Goal: Task Accomplishment & Management: Manage account settings

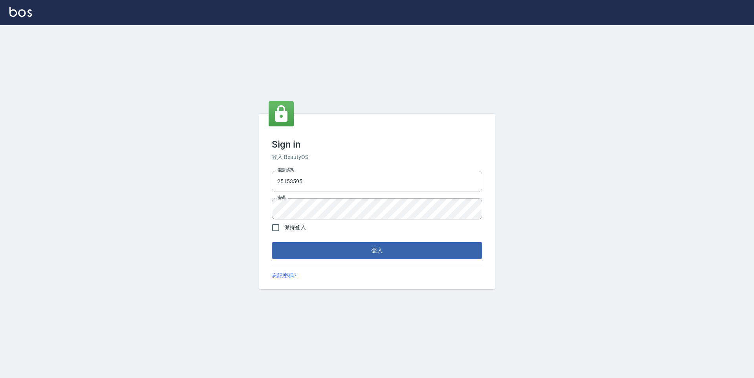
click at [336, 180] on input "25153595" at bounding box center [377, 181] width 210 height 21
drag, startPoint x: 319, startPoint y: 182, endPoint x: 264, endPoint y: 176, distance: 55.6
click at [264, 176] on div "Sign in 登入 BeautyOS 電話號碼 25153595 電話號碼 密碼 密碼 保持登入 登入 忘記密碼?" at bounding box center [376, 201] width 235 height 175
type input "0"
type input "9990001234567"
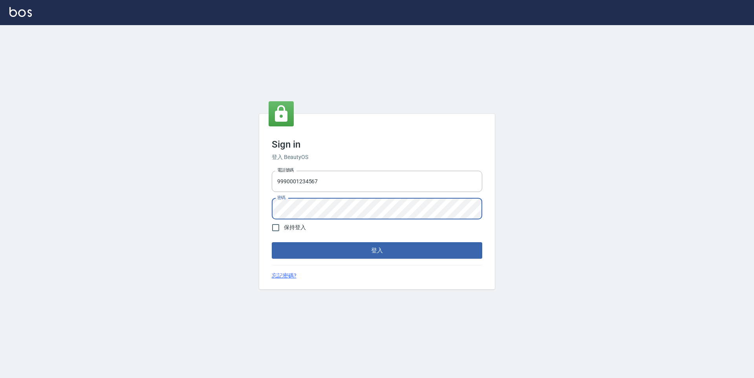
click at [271, 210] on div "電話號碼 9990001234567 電話號碼 密碼 密碼" at bounding box center [376, 195] width 217 height 55
click at [272, 242] on button "登入" at bounding box center [377, 250] width 210 height 16
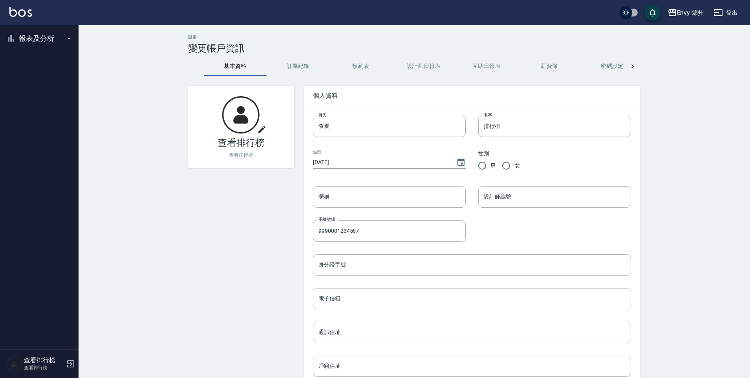
click at [738, 14] on button "登出" at bounding box center [725, 12] width 30 height 15
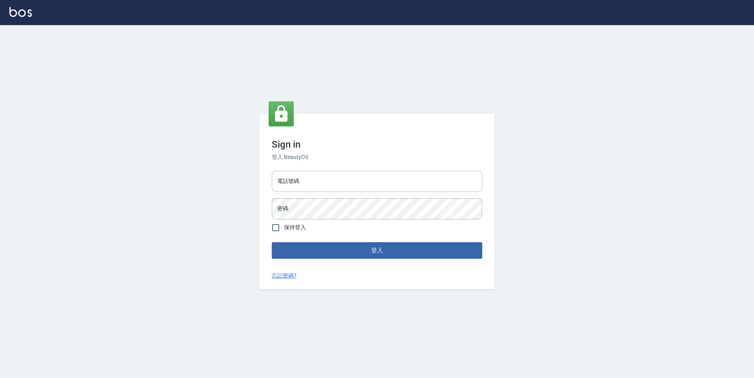
type input "25153595"
click at [317, 181] on input "25153595" at bounding box center [377, 181] width 210 height 21
drag, startPoint x: 307, startPoint y: 182, endPoint x: 265, endPoint y: 177, distance: 42.7
click at [268, 181] on div "電話號碼 25153595 電話號碼 密碼 密碼" at bounding box center [376, 195] width 217 height 55
type input "09308892120"
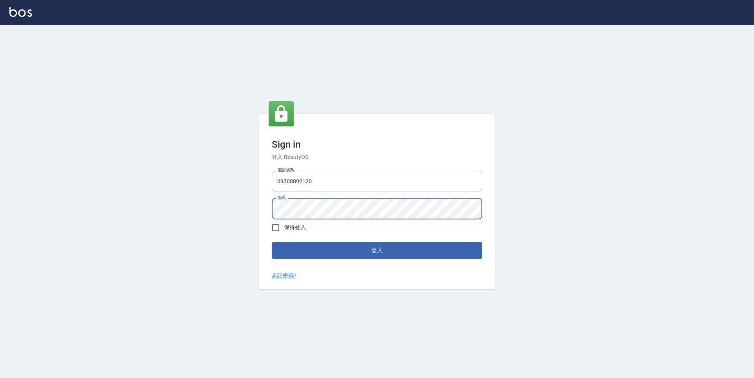
click at [266, 208] on div "Sign in 登入 BeautyOS 電話號碼 09308892120 電話號碼 密碼 密碼 保持登入 登入 忘記密碼?" at bounding box center [376, 201] width 235 height 175
click at [320, 248] on button "登入" at bounding box center [377, 250] width 210 height 16
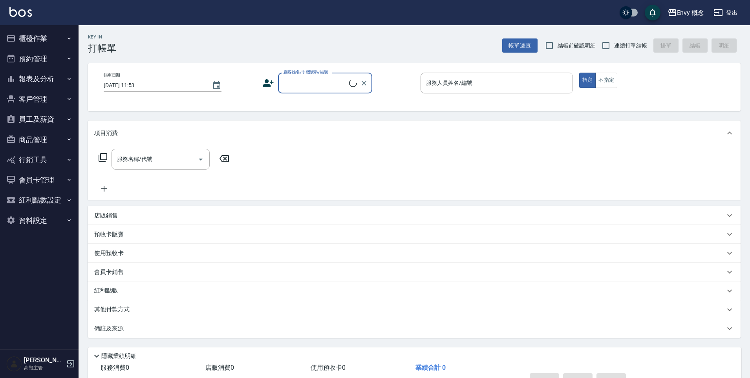
click at [38, 39] on button "櫃檯作業" at bounding box center [39, 38] width 72 height 20
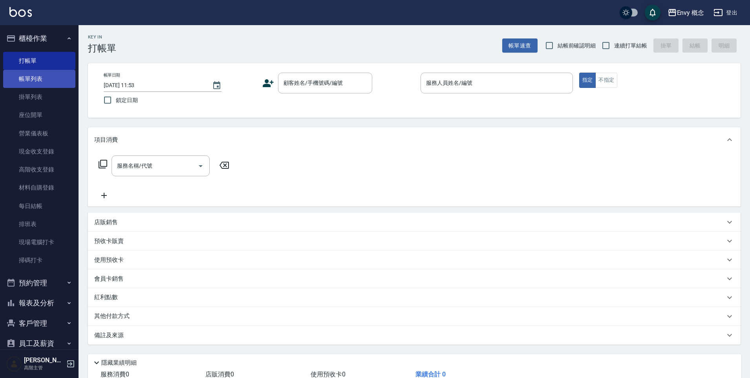
click at [51, 81] on link "帳單列表" at bounding box center [39, 79] width 72 height 18
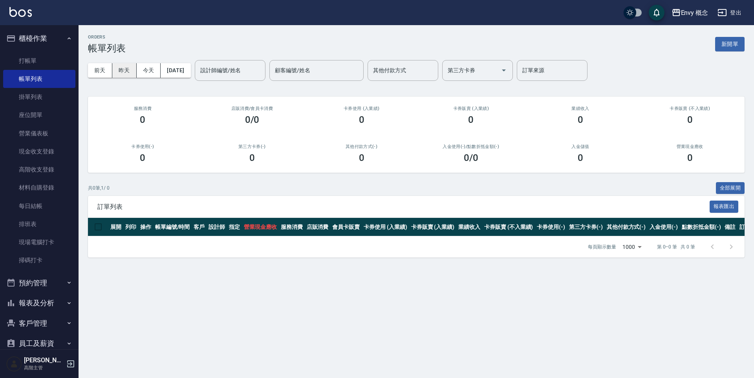
click at [127, 69] on button "昨天" at bounding box center [124, 70] width 24 height 15
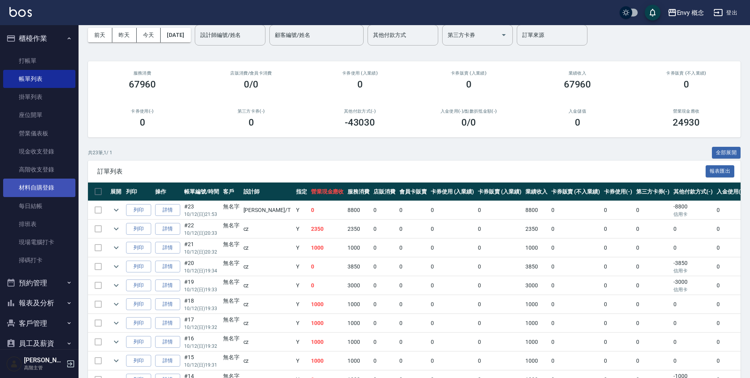
scroll to position [22, 0]
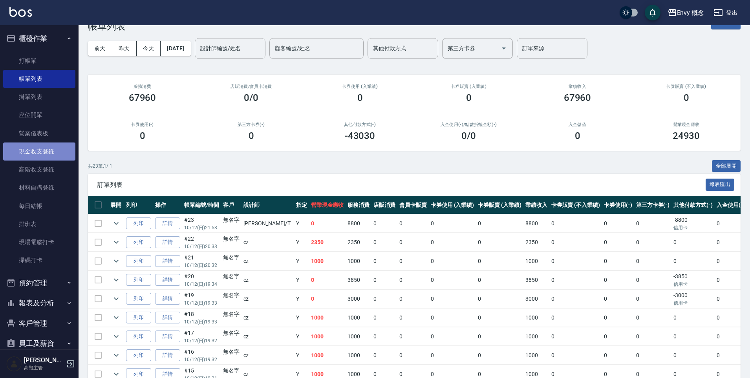
click at [50, 149] on link "現金收支登錄" at bounding box center [39, 151] width 72 height 18
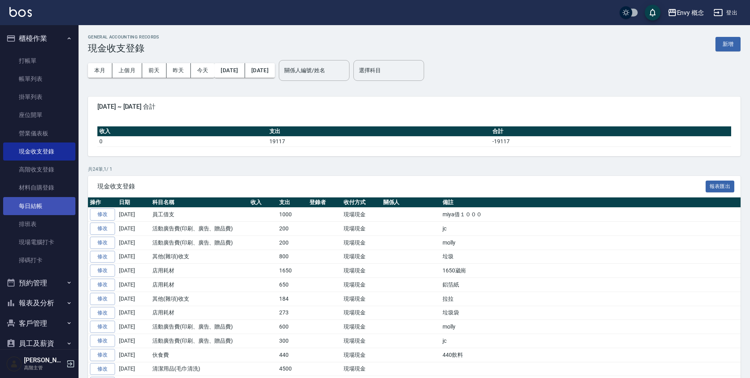
click at [39, 209] on link "每日結帳" at bounding box center [39, 206] width 72 height 18
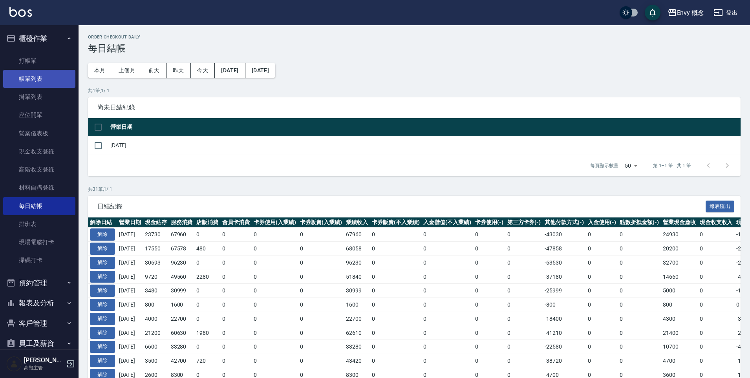
click at [49, 78] on link "帳單列表" at bounding box center [39, 79] width 72 height 18
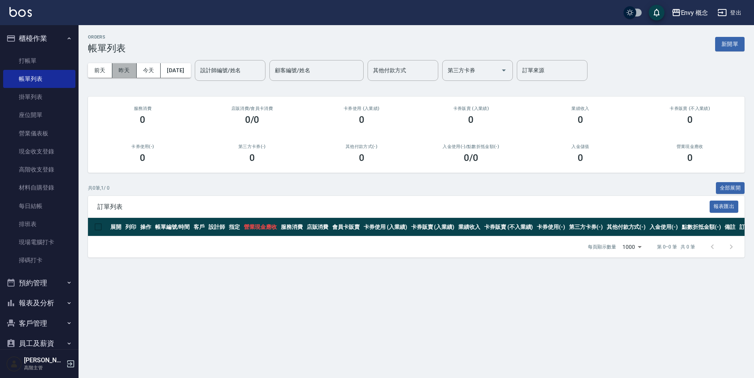
click at [128, 72] on button "昨天" at bounding box center [124, 70] width 24 height 15
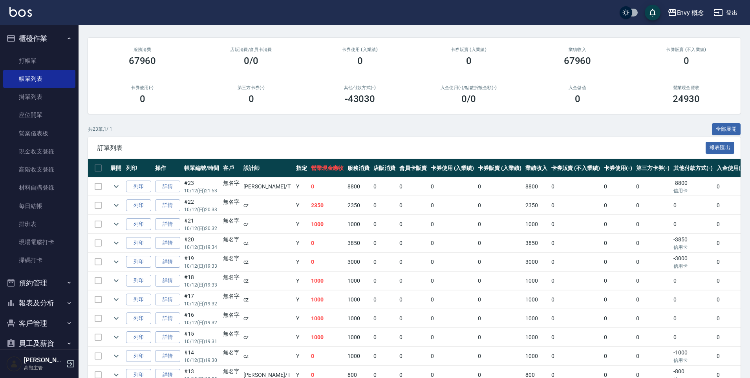
scroll to position [135, 0]
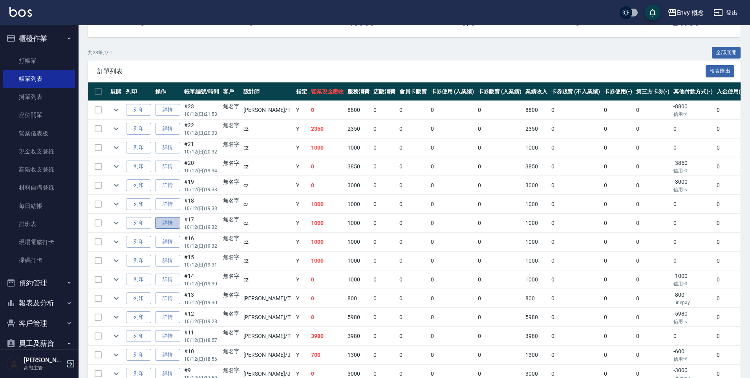
click at [167, 223] on link "詳情" at bounding box center [167, 223] width 25 height 12
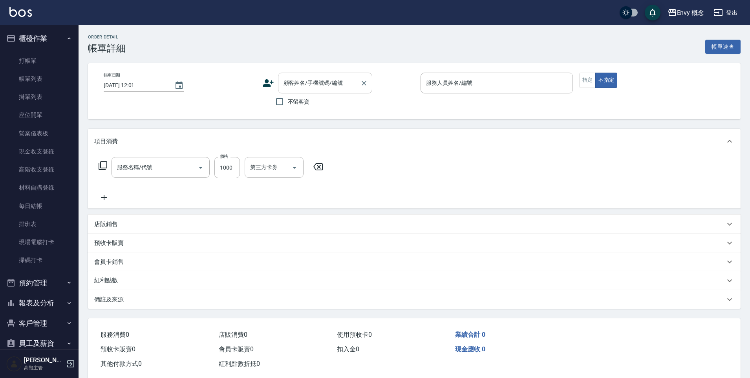
click at [313, 83] on div "顧客姓名/手機號碼/編號 顧客姓名/手機號碼/編號" at bounding box center [325, 83] width 94 height 21
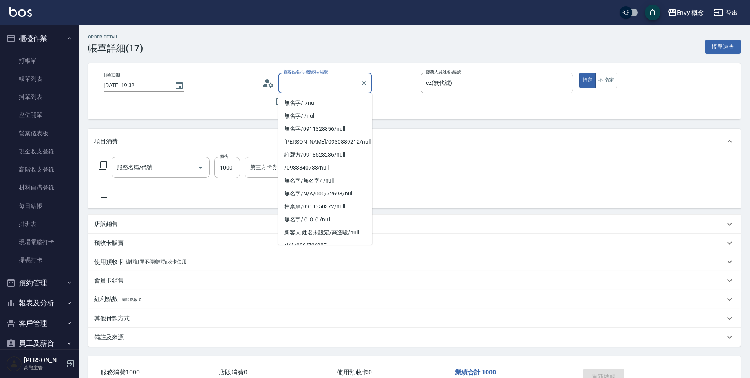
type input "2025/10/12 19:32"
type input "cz(無代號)"
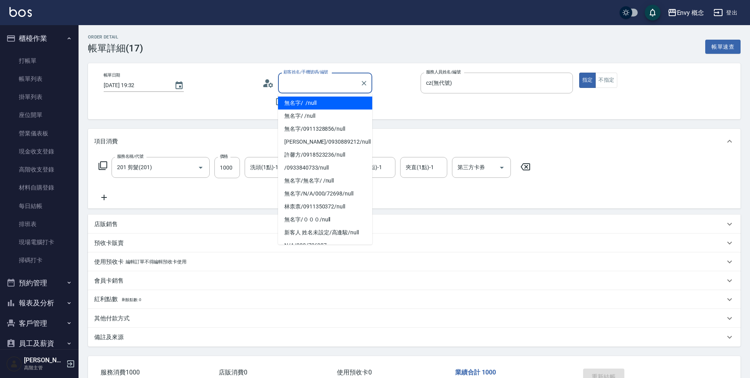
type input "201 剪髮(201)"
click at [317, 104] on li "無名字/ /null" at bounding box center [325, 103] width 94 height 13
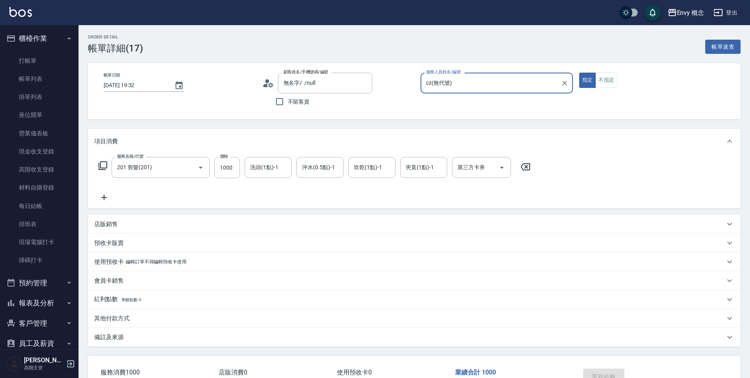
type input "無名字/ /null"
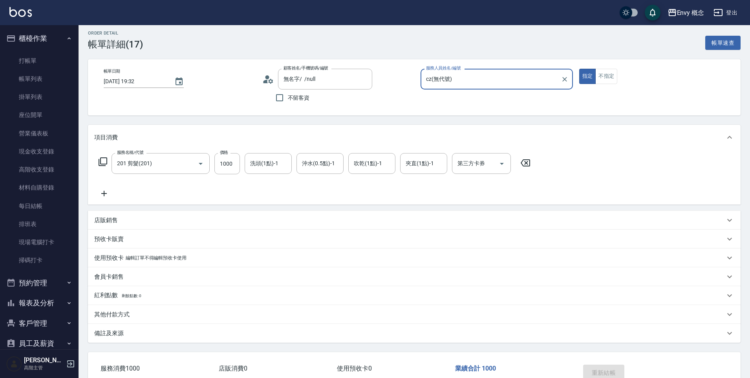
scroll to position [53, 0]
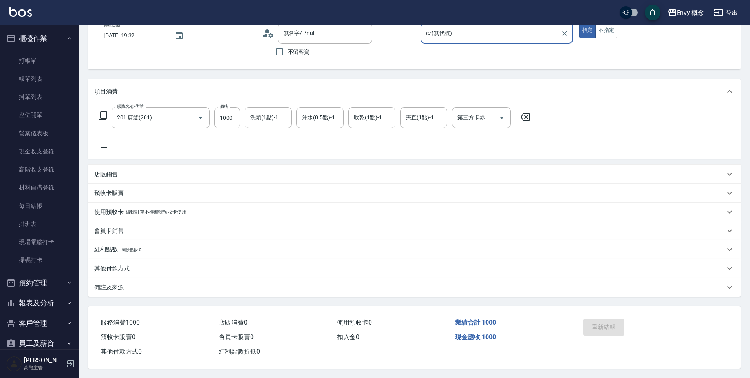
click at [117, 270] on div "其他付款方式" at bounding box center [414, 268] width 652 height 19
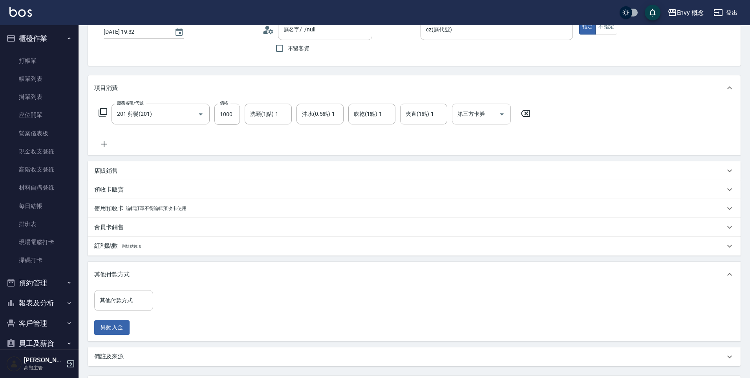
click at [124, 305] on input "其他付款方式" at bounding box center [124, 301] width 52 height 14
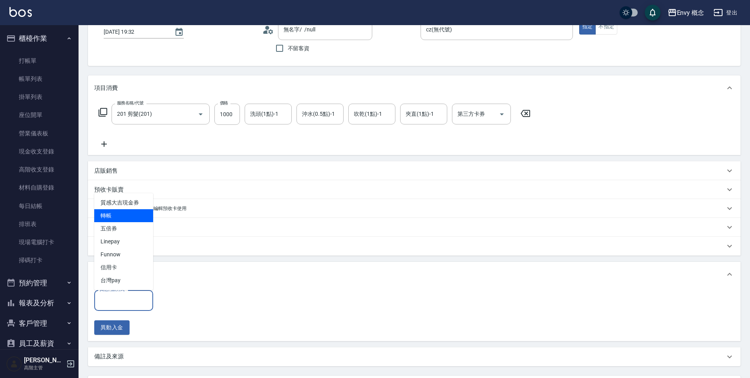
click at [124, 221] on span "轉帳" at bounding box center [123, 215] width 59 height 13
type input "轉帳"
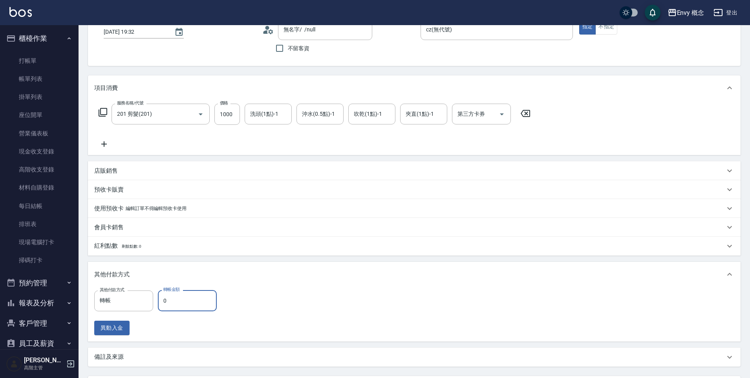
click at [165, 302] on input "0" at bounding box center [187, 300] width 59 height 21
click at [163, 298] on input "0" at bounding box center [187, 300] width 59 height 21
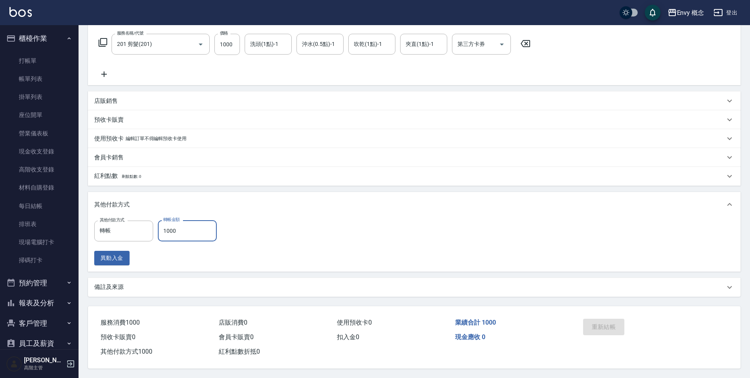
scroll to position [127, 0]
type input "1000"
click at [36, 211] on link "每日結帳" at bounding box center [39, 206] width 72 height 18
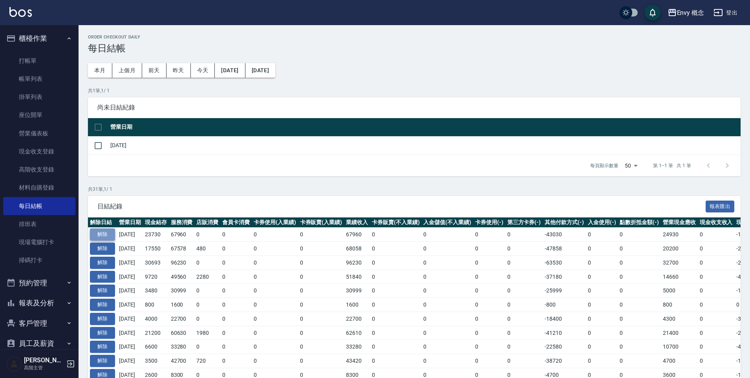
click at [110, 235] on button "解除" at bounding box center [102, 234] width 25 height 12
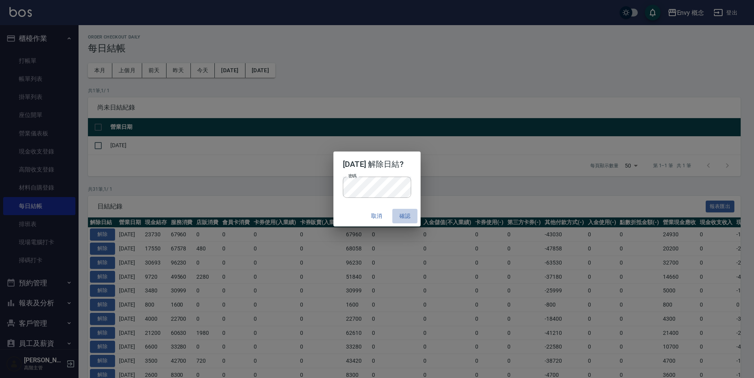
click at [410, 217] on button "確認" at bounding box center [404, 216] width 25 height 15
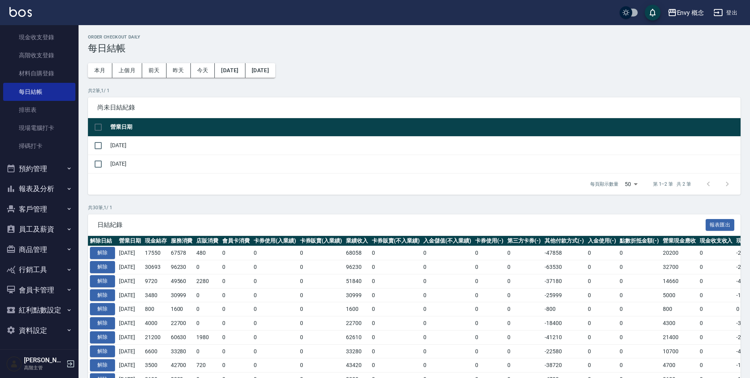
scroll to position [115, 0]
click at [49, 191] on button "報表及分析" at bounding box center [39, 188] width 72 height 20
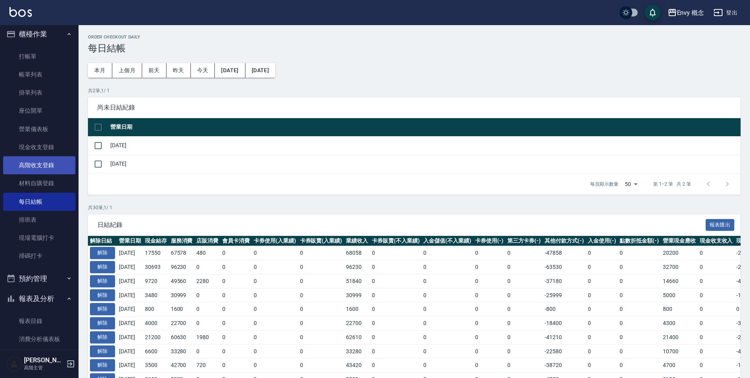
scroll to position [0, 0]
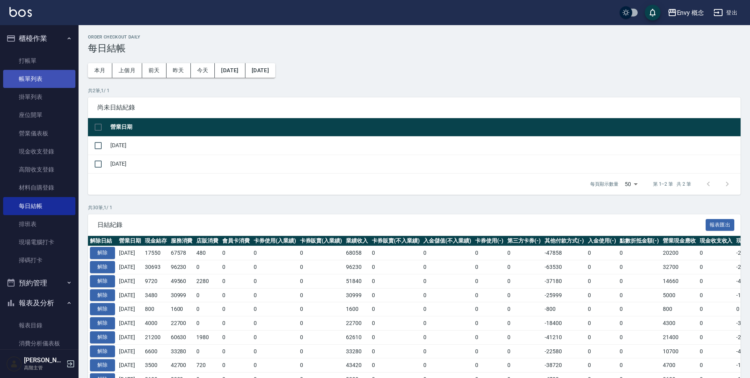
click at [43, 75] on link "帳單列表" at bounding box center [39, 79] width 72 height 18
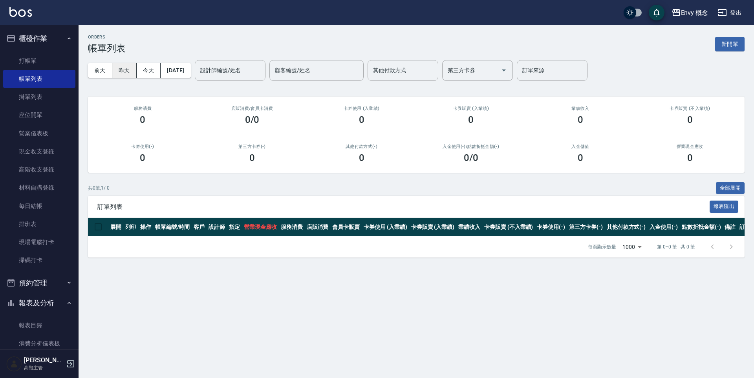
click at [129, 71] on button "昨天" at bounding box center [124, 70] width 24 height 15
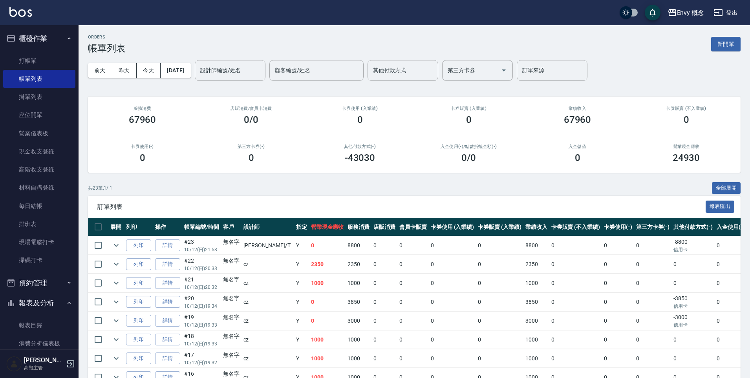
scroll to position [161, 0]
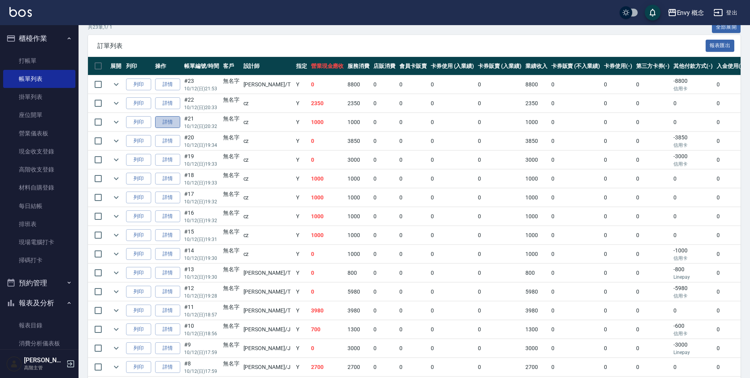
click at [176, 123] on link "詳情" at bounding box center [167, 122] width 25 height 12
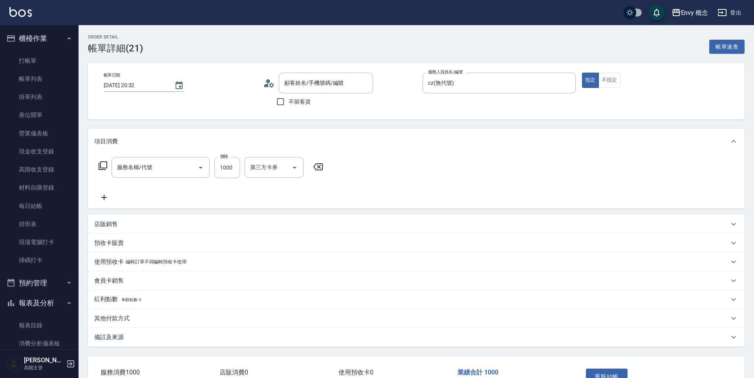
type input "2025/10/12 20:32"
type input "cz(無代號)"
click at [124, 318] on p "其他付款方式" at bounding box center [111, 318] width 35 height 8
type input "201 剪髮(201)"
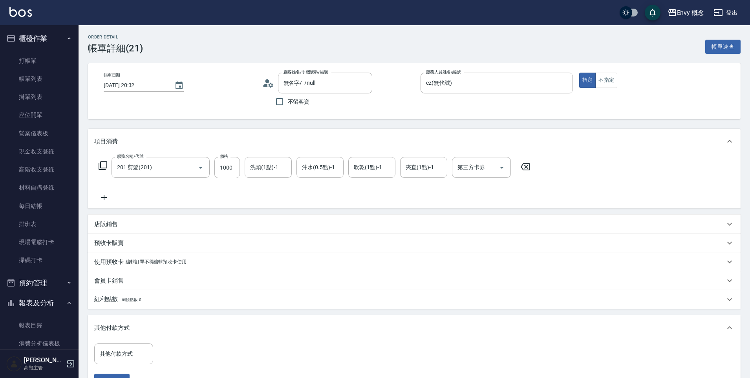
type input "無名字/ /null"
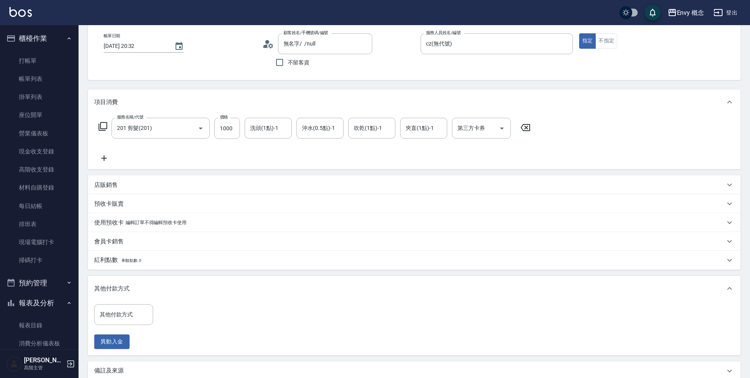
scroll to position [77, 0]
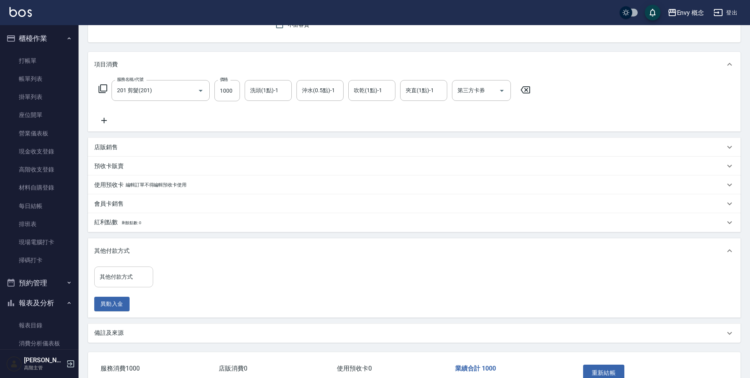
click at [135, 271] on input "其他付款方式" at bounding box center [124, 277] width 52 height 14
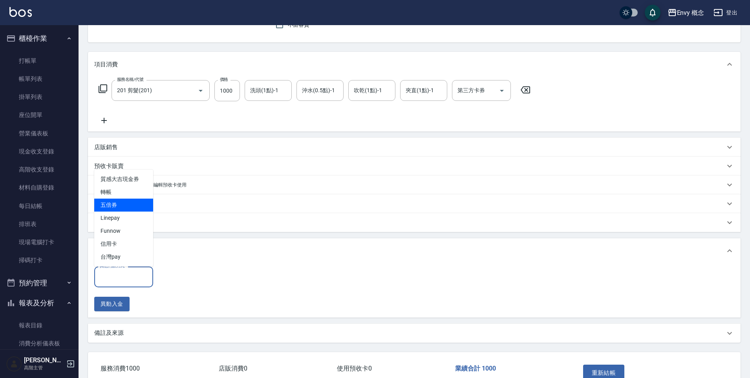
click at [131, 195] on span "轉帳" at bounding box center [123, 192] width 59 height 13
type input "轉帳"
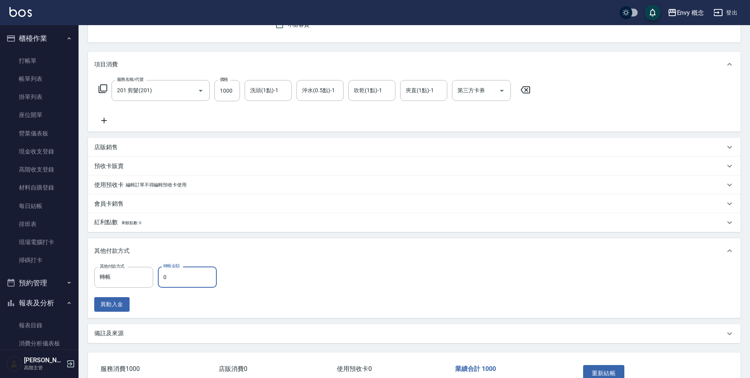
click at [167, 276] on input "0" at bounding box center [187, 276] width 59 height 21
type input "1000"
click at [588, 370] on button "重新結帳" at bounding box center [604, 373] width 42 height 16
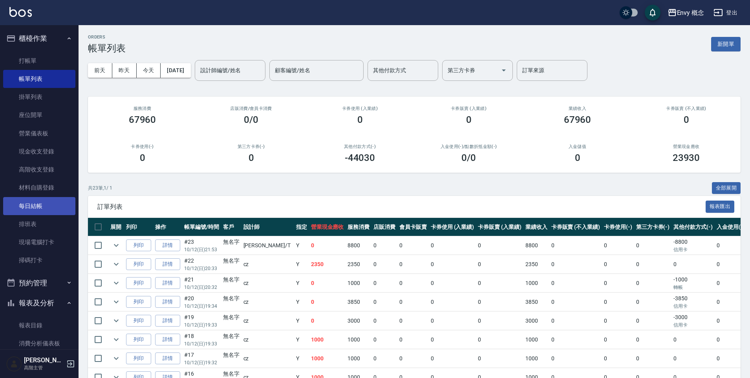
click at [49, 205] on link "每日結帳" at bounding box center [39, 206] width 72 height 18
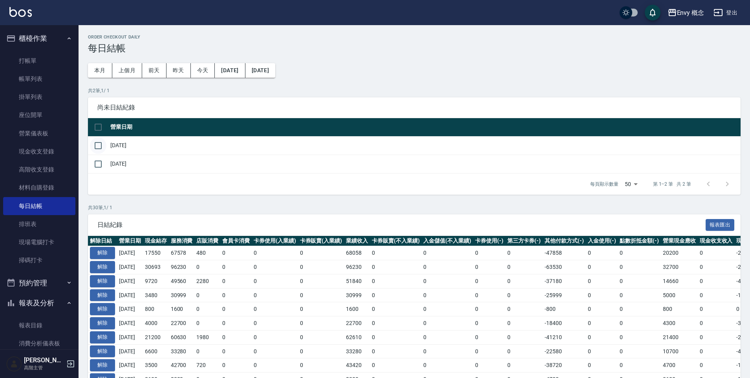
click at [100, 145] on input "checkbox" at bounding box center [98, 145] width 16 height 16
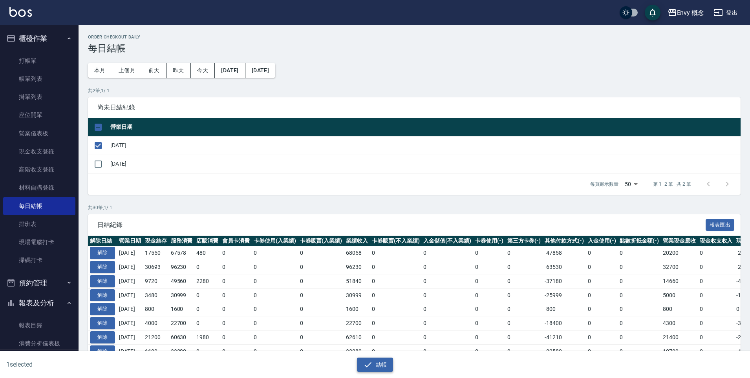
click at [372, 362] on button "結帳" at bounding box center [375, 365] width 36 height 15
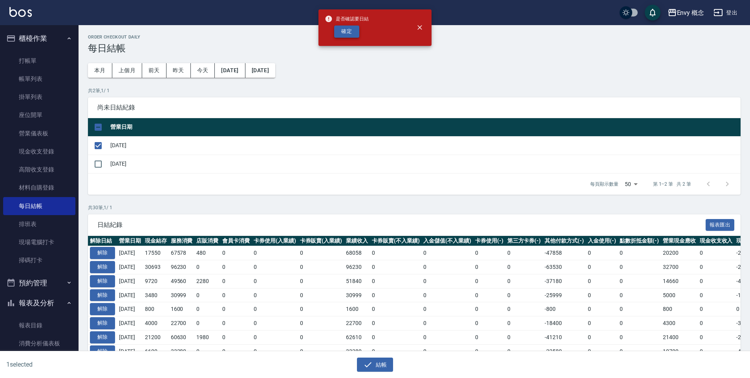
click at [354, 35] on button "確定" at bounding box center [346, 32] width 25 height 12
checkbox input "false"
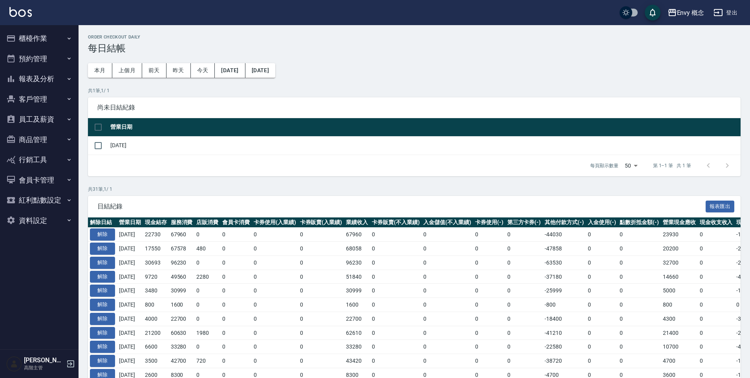
click at [46, 42] on button "櫃檯作業" at bounding box center [39, 38] width 72 height 20
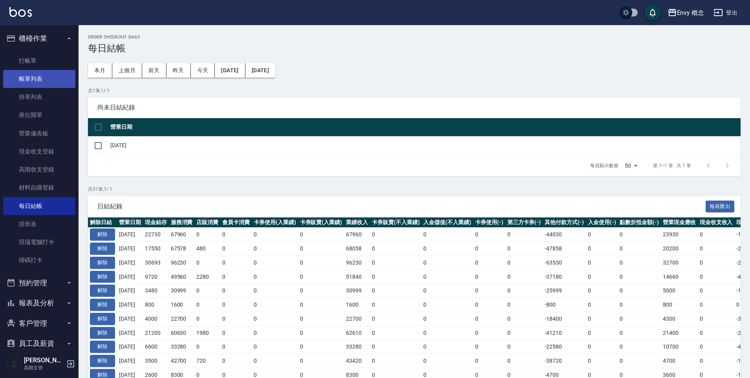
click at [42, 76] on link "帳單列表" at bounding box center [39, 79] width 72 height 18
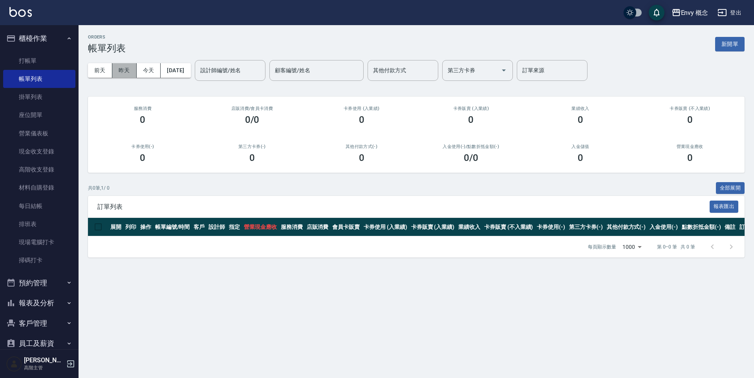
click at [124, 71] on button "昨天" at bounding box center [124, 70] width 24 height 15
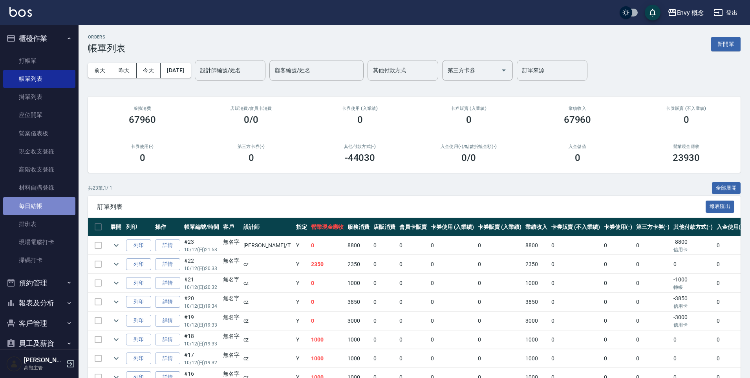
click at [46, 209] on link "每日結帳" at bounding box center [39, 206] width 72 height 18
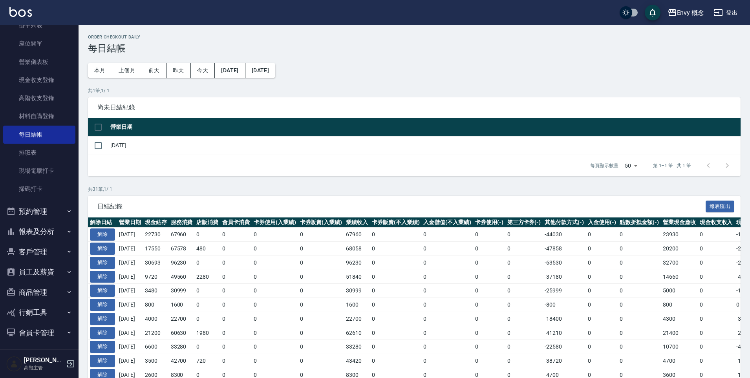
scroll to position [115, 0]
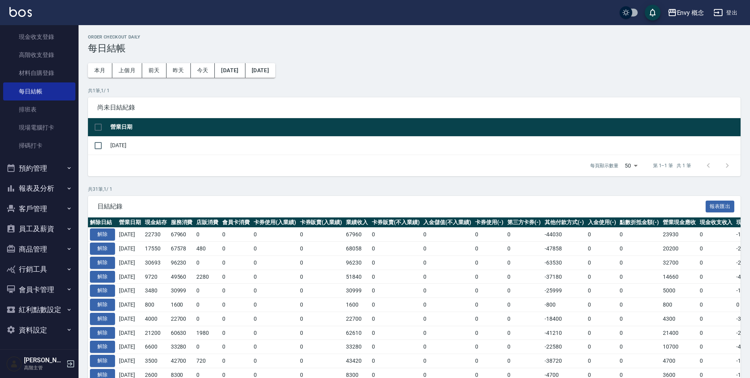
click at [46, 194] on button "報表及分析" at bounding box center [39, 188] width 72 height 20
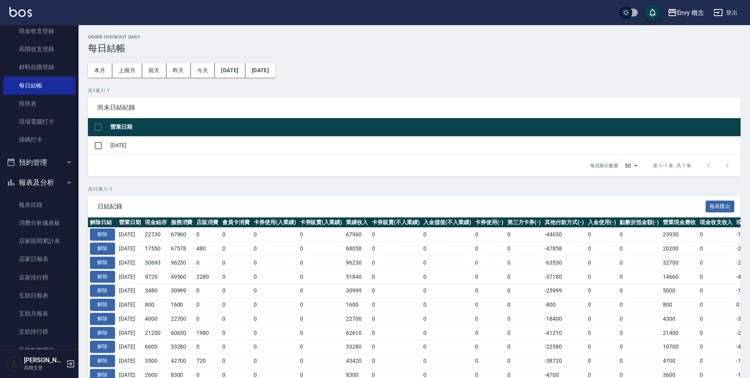
scroll to position [0, 0]
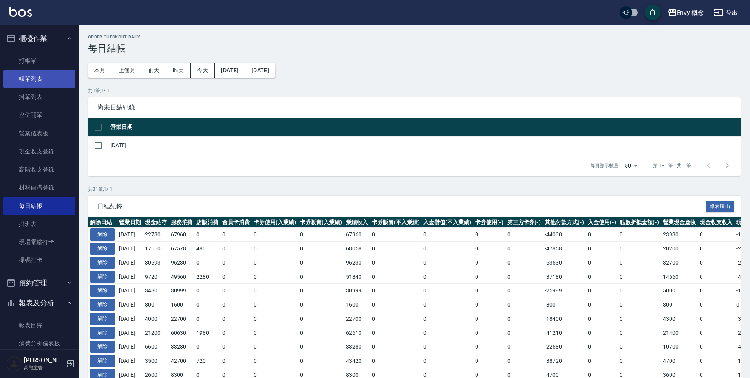
click at [41, 75] on link "帳單列表" at bounding box center [39, 79] width 72 height 18
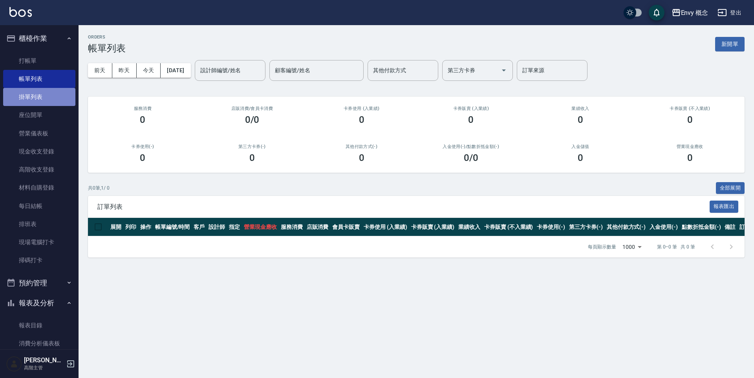
click at [47, 97] on link "掛單列表" at bounding box center [39, 97] width 72 height 18
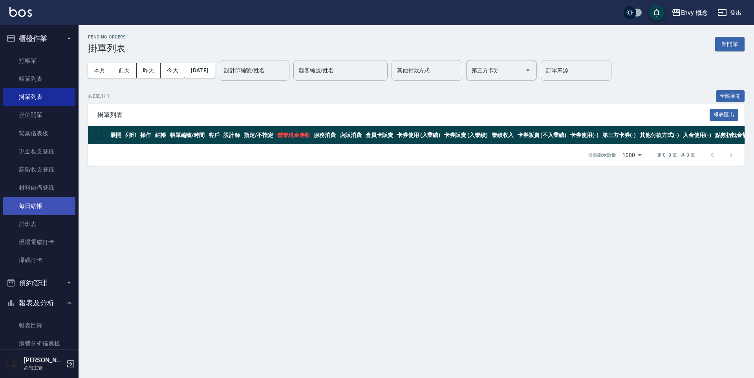
click at [42, 205] on link "每日結帳" at bounding box center [39, 206] width 72 height 18
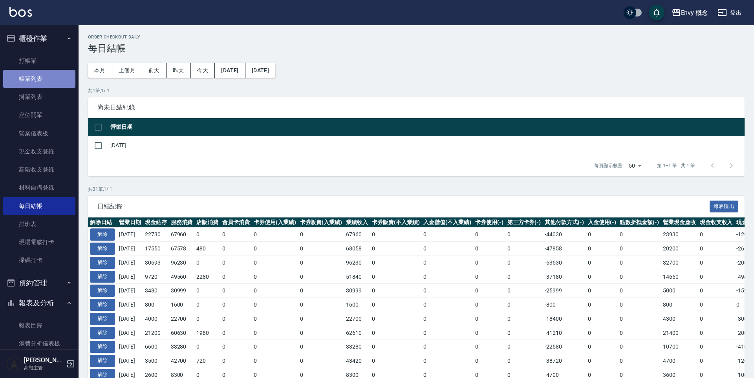
click at [40, 79] on link "帳單列表" at bounding box center [39, 79] width 72 height 18
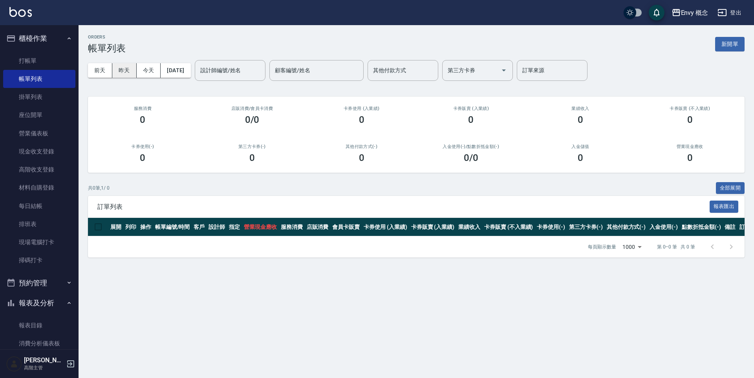
click at [119, 73] on button "昨天" at bounding box center [124, 70] width 24 height 15
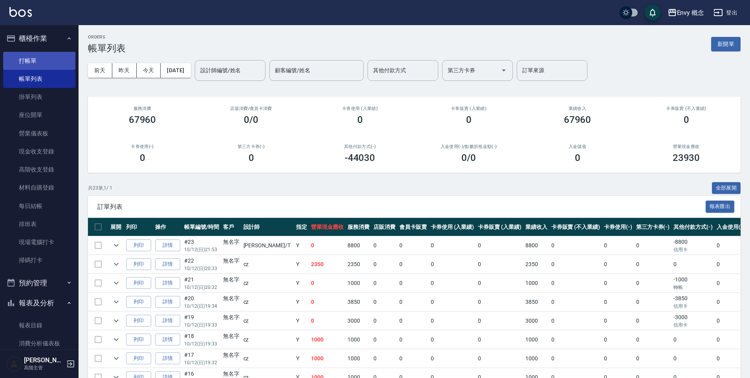
click at [28, 66] on link "打帳單" at bounding box center [39, 61] width 72 height 18
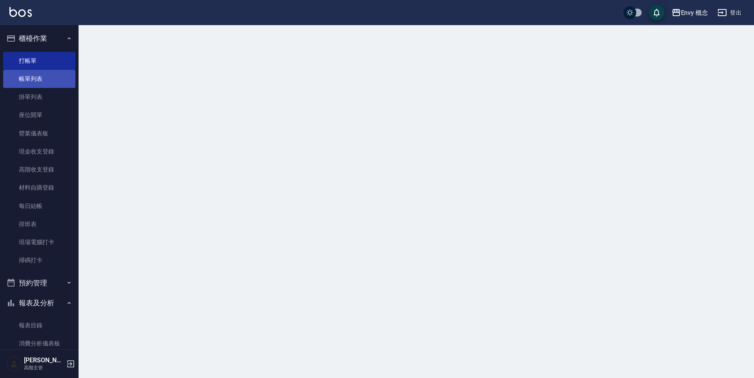
click at [44, 82] on link "帳單列表" at bounding box center [39, 79] width 72 height 18
click at [38, 99] on link "掛單列表" at bounding box center [39, 97] width 72 height 18
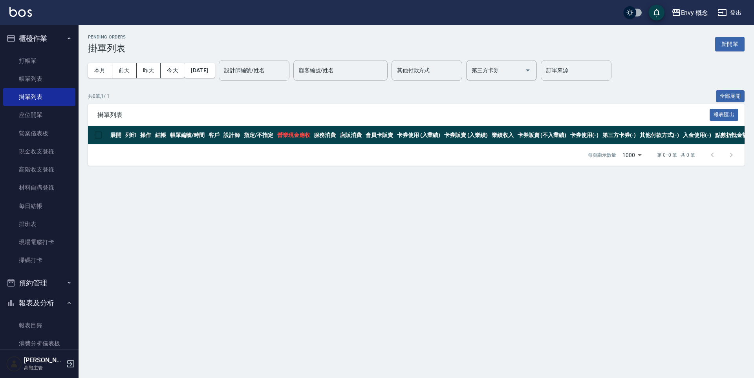
click at [44, 38] on button "櫃檯作業" at bounding box center [39, 38] width 72 height 20
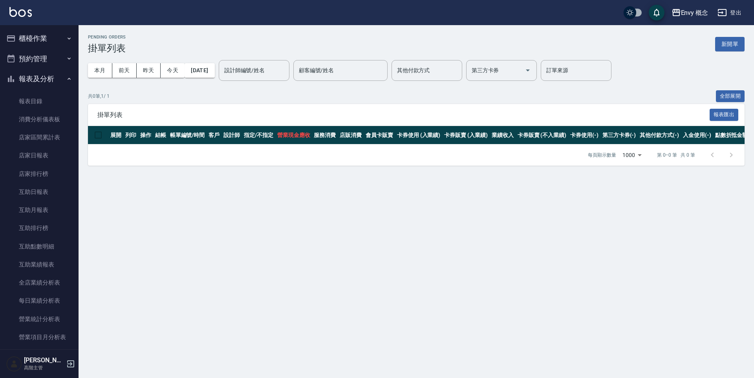
click at [46, 58] on button "預約管理" at bounding box center [39, 59] width 72 height 20
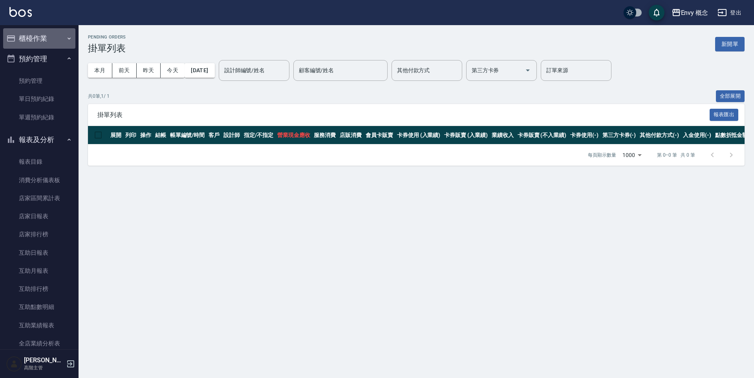
click at [45, 38] on button "櫃檯作業" at bounding box center [39, 38] width 72 height 20
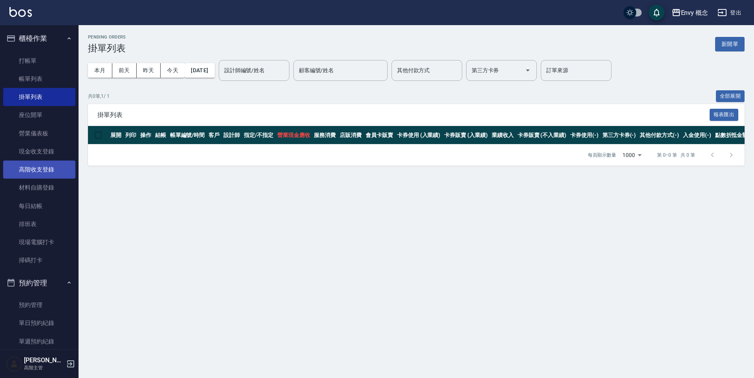
click at [50, 166] on link "高階收支登錄" at bounding box center [39, 170] width 72 height 18
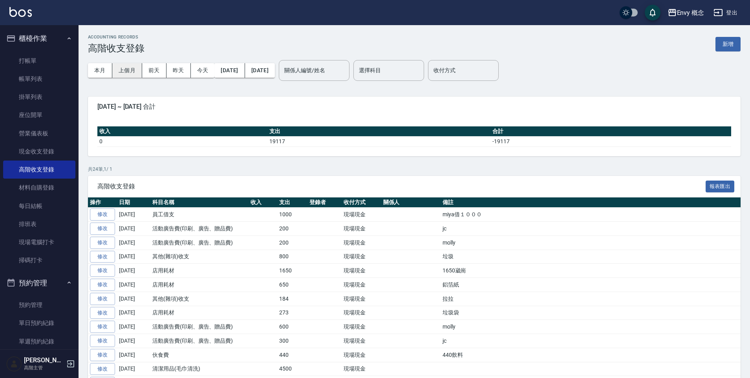
click at [128, 74] on button "上個月" at bounding box center [127, 70] width 30 height 15
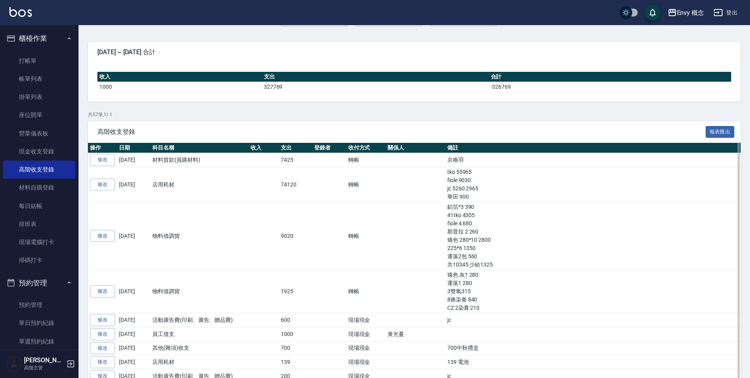
scroll to position [142, 0]
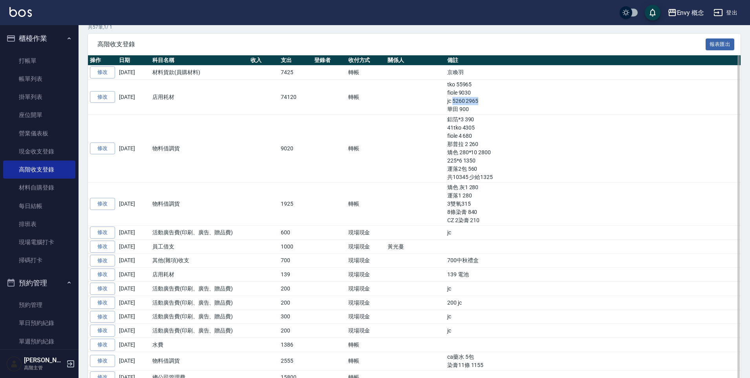
drag, startPoint x: 428, startPoint y: 102, endPoint x: 455, endPoint y: 100, distance: 27.2
click at [455, 100] on td "tko 55965 fiole 9030 jc 5260 2965 華田 900" at bounding box center [592, 97] width 295 height 35
drag, startPoint x: 422, startPoint y: 84, endPoint x: 446, endPoint y: 103, distance: 30.8
click at [446, 103] on td "tko 55965 fiole 9030 jc 5260 2965 華田 900" at bounding box center [592, 97] width 295 height 35
drag, startPoint x: 428, startPoint y: 83, endPoint x: 447, endPoint y: 106, distance: 29.9
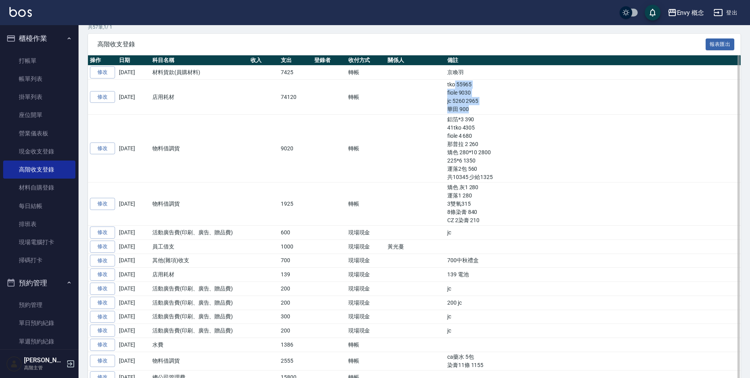
click at [447, 106] on td "tko 55965 fiole 9030 jc 5260 2965 華田 900" at bounding box center [592, 97] width 295 height 35
click at [486, 150] on td "鋁箔*3 390 41tko 4305 fiole 4 680 那普拉 2 260 矯色 280*10 2800 225*6 1350 運落2包 560 共1…" at bounding box center [592, 149] width 295 height 68
drag, startPoint x: 419, startPoint y: 128, endPoint x: 465, endPoint y: 179, distance: 68.9
click at [465, 179] on td "鋁箔*3 390 41tko 4305 fiole 4 680 那普拉 2 260 矯色 280*10 2800 225*6 1350 運落2包 560 共1…" at bounding box center [592, 149] width 295 height 68
click at [482, 179] on td "鋁箔*3 390 41tko 4305 fiole 4 680 那普拉 2 260 矯色 280*10 2800 225*6 1350 運落2包 560 共1…" at bounding box center [592, 149] width 295 height 68
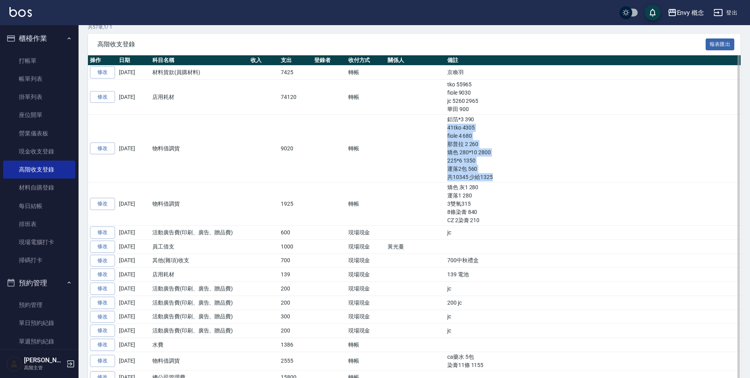
drag, startPoint x: 422, startPoint y: 128, endPoint x: 474, endPoint y: 180, distance: 73.8
click at [474, 180] on td "鋁箔*3 390 41tko 4305 fiole 4 680 那普拉 2 260 矯色 280*10 2800 225*6 1350 運落2包 560 共1…" at bounding box center [592, 149] width 295 height 68
click at [369, 177] on td "轉帳" at bounding box center [366, 149] width 40 height 68
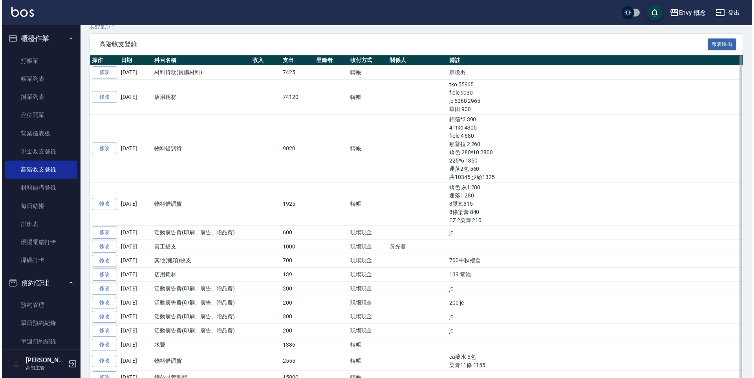
scroll to position [0, 0]
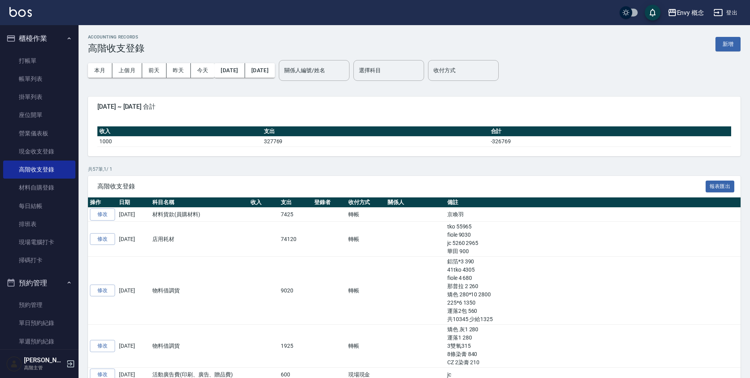
click at [730, 20] on div "Envy 概念 登出" at bounding box center [375, 12] width 750 height 25
click at [730, 16] on button "登出" at bounding box center [725, 12] width 30 height 15
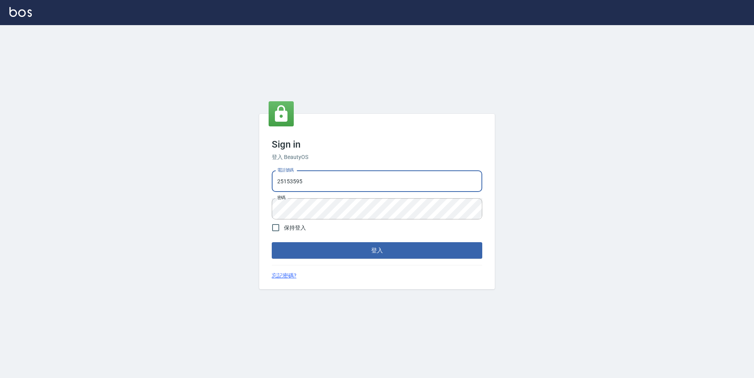
click at [310, 182] on input "25153595" at bounding box center [377, 181] width 210 height 21
type input "9990001234567"
click at [352, 248] on button "登入" at bounding box center [377, 250] width 210 height 16
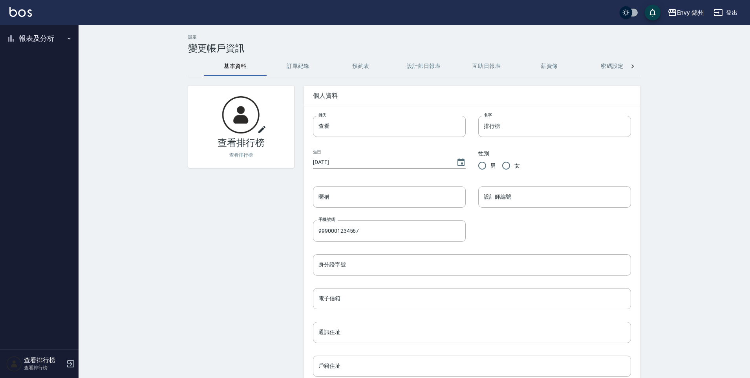
click at [52, 43] on button "報表及分析" at bounding box center [39, 38] width 72 height 20
click at [54, 99] on link "設計師排行榜" at bounding box center [39, 97] width 72 height 18
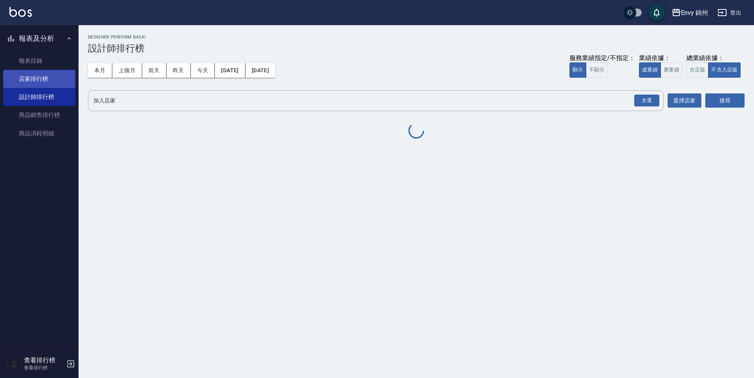
click at [50, 77] on link "店家排行榜" at bounding box center [39, 79] width 72 height 18
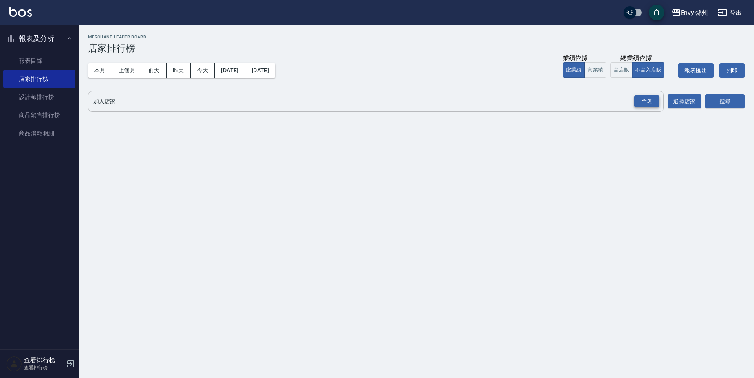
click at [642, 102] on div "全選" at bounding box center [646, 101] width 25 height 12
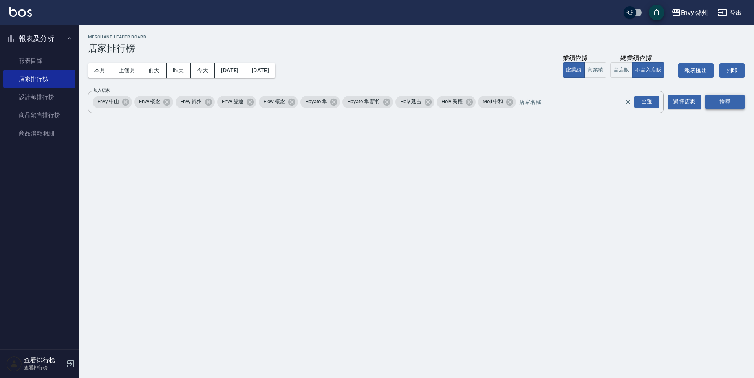
click at [723, 103] on button "搜尋" at bounding box center [724, 102] width 39 height 15
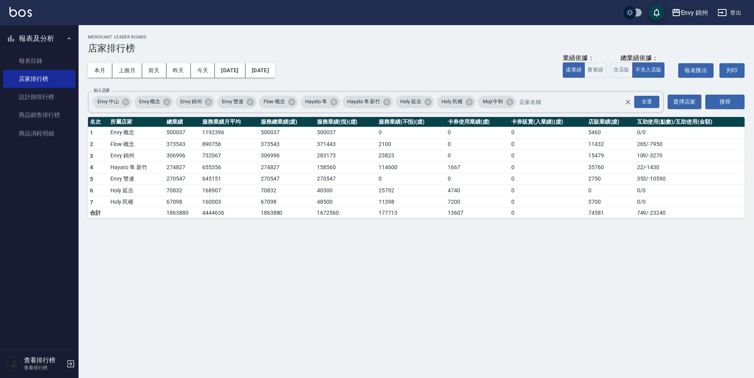
click at [701, 13] on div "Envy 錦州" at bounding box center [694, 13] width 27 height 10
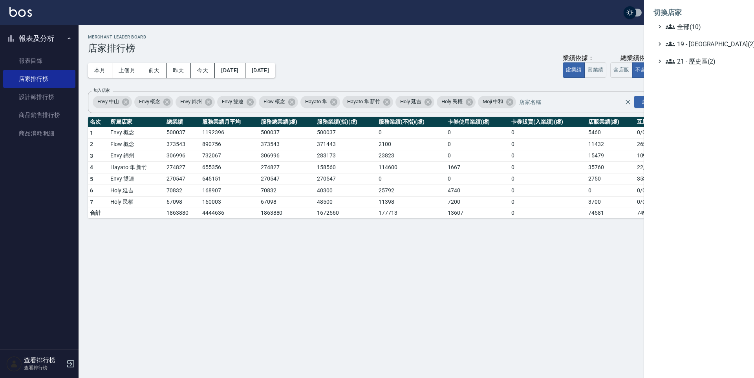
click at [538, 43] on div at bounding box center [377, 189] width 754 height 378
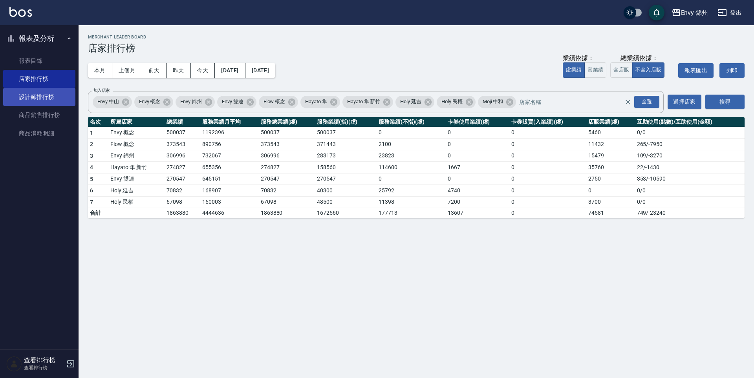
click at [47, 97] on link "設計師排行榜" at bounding box center [39, 97] width 72 height 18
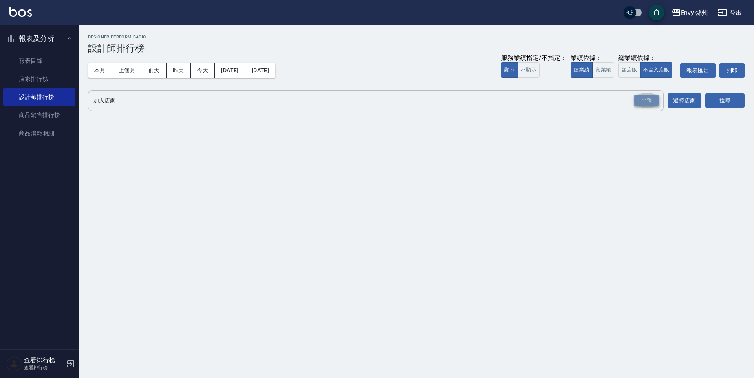
click at [644, 100] on div "全選" at bounding box center [646, 101] width 25 height 12
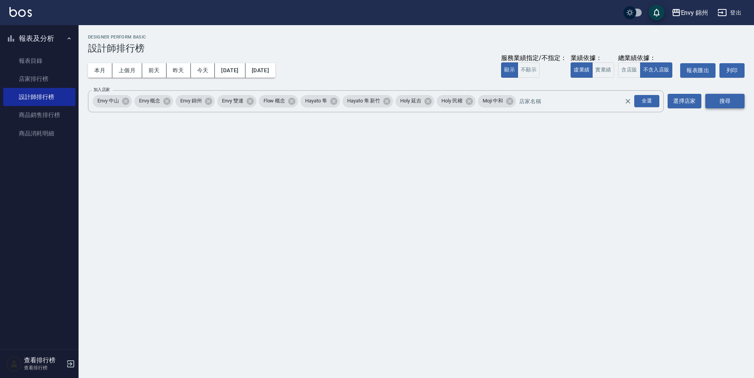
click at [716, 100] on button "搜尋" at bounding box center [724, 101] width 39 height 15
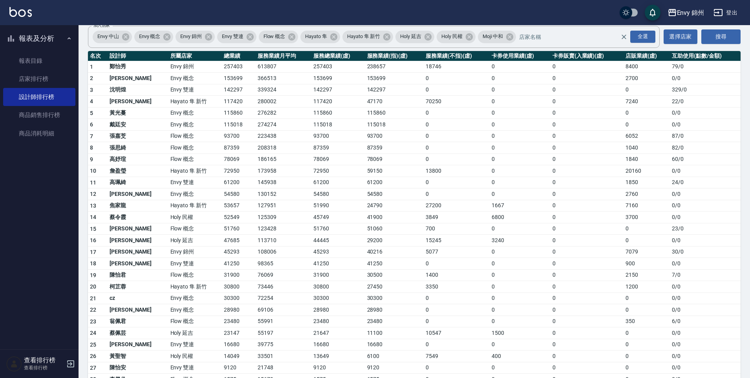
scroll to position [65, 0]
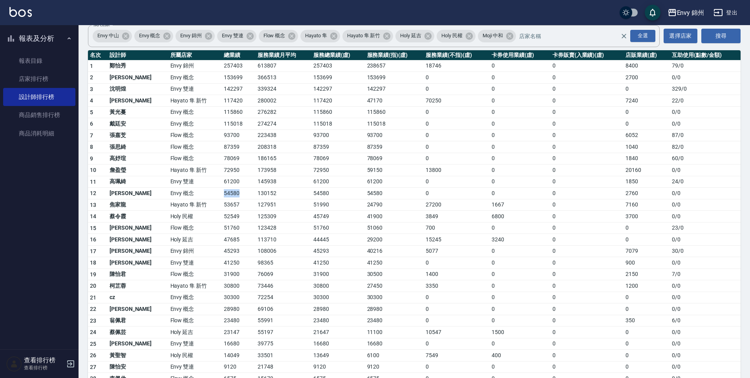
drag, startPoint x: 197, startPoint y: 193, endPoint x: 215, endPoint y: 193, distance: 18.1
click at [222, 193] on td "54580" at bounding box center [239, 194] width 34 height 12
drag, startPoint x: 199, startPoint y: 297, endPoint x: 212, endPoint y: 297, distance: 13.3
click at [222, 297] on td "30300" at bounding box center [239, 298] width 34 height 12
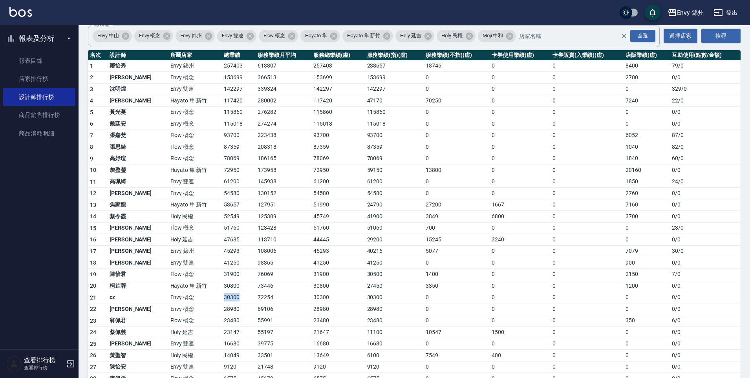
drag, startPoint x: 195, startPoint y: 297, endPoint x: 212, endPoint y: 298, distance: 16.9
click at [222, 298] on td "30300" at bounding box center [239, 298] width 34 height 12
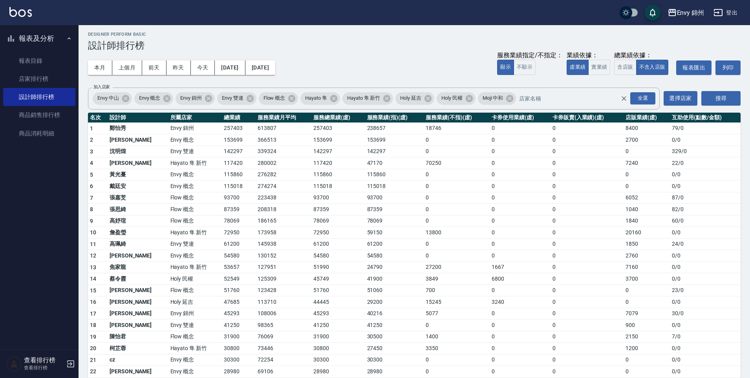
scroll to position [66, 0]
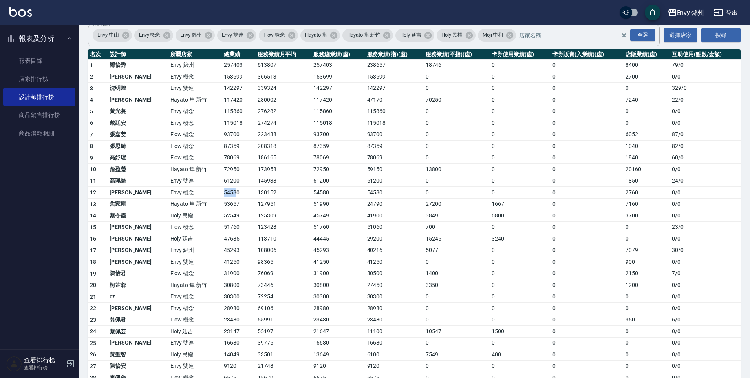
drag, startPoint x: 197, startPoint y: 193, endPoint x: 211, endPoint y: 193, distance: 14.1
click at [222, 193] on td "54580" at bounding box center [239, 193] width 34 height 12
click at [222, 195] on td "54580" at bounding box center [239, 193] width 34 height 12
click at [33, 41] on button "報表及分析" at bounding box center [39, 38] width 72 height 20
click at [728, 13] on button "登出" at bounding box center [725, 12] width 30 height 15
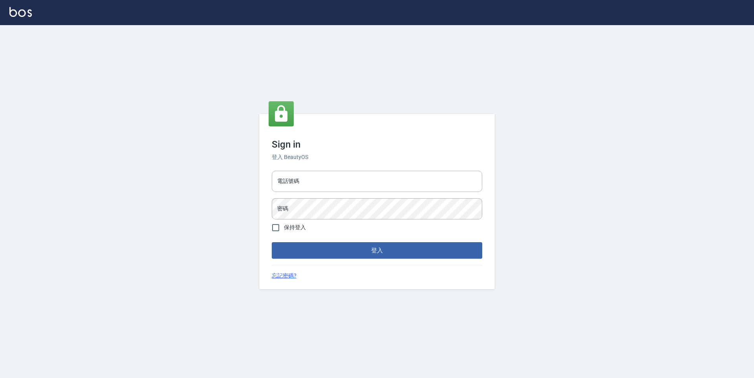
type input "25153595"
click at [316, 181] on input "25153595" at bounding box center [377, 181] width 210 height 21
drag, startPoint x: 327, startPoint y: 182, endPoint x: 271, endPoint y: 181, distance: 55.4
click at [272, 181] on input "9990001234567" at bounding box center [377, 181] width 210 height 21
click at [313, 182] on input "0930889212" at bounding box center [377, 181] width 210 height 21
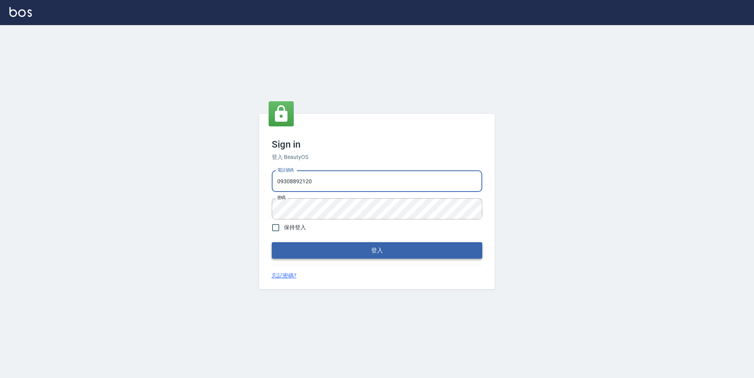
type input "09308892120"
click at [312, 252] on button "登入" at bounding box center [377, 250] width 210 height 16
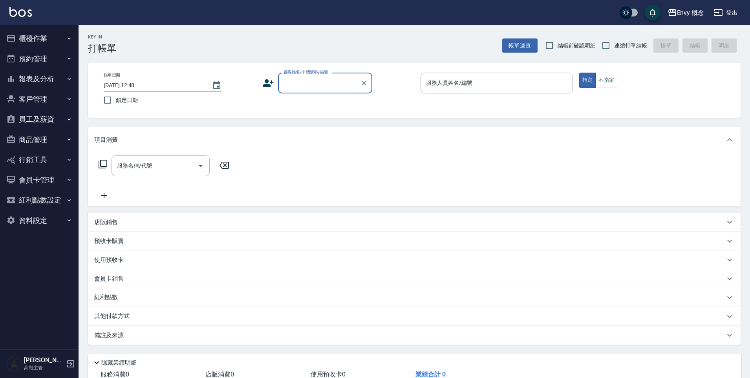
click at [42, 122] on button "員工及薪資" at bounding box center [39, 119] width 72 height 20
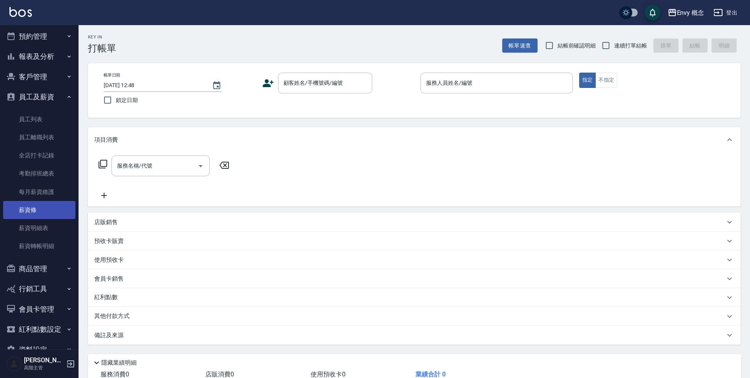
scroll to position [42, 0]
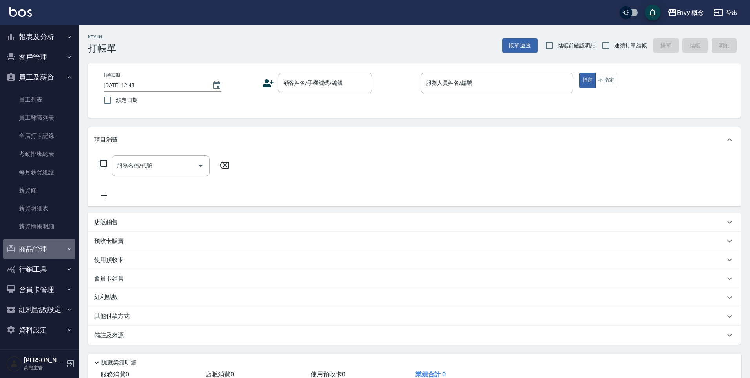
click at [49, 257] on button "商品管理" at bounding box center [39, 249] width 72 height 20
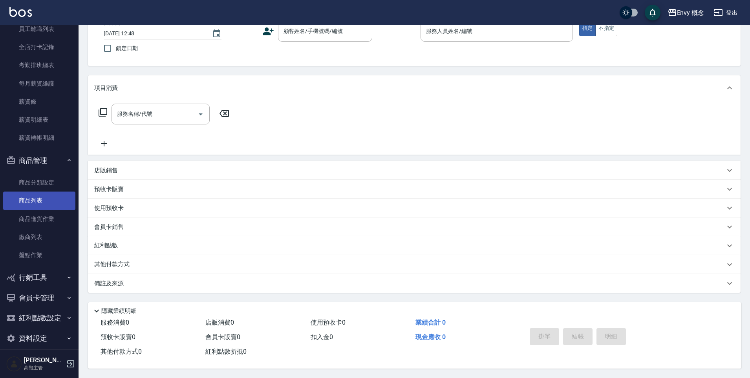
scroll to position [123, 0]
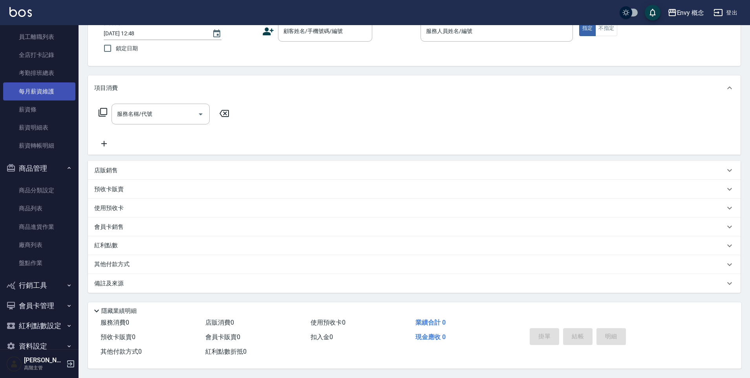
click at [46, 91] on link "每月薪資維護" at bounding box center [39, 91] width 72 height 18
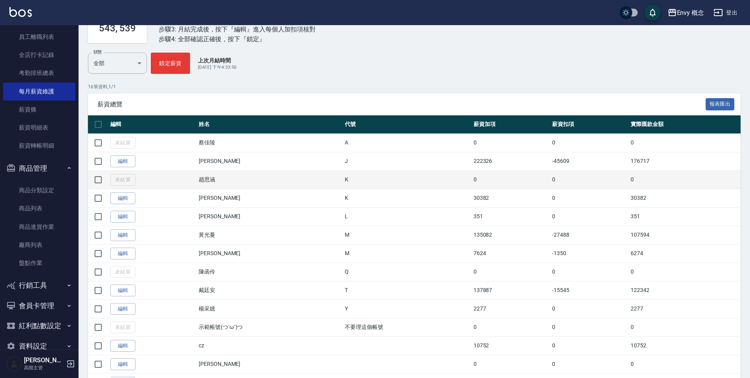
scroll to position [151, 0]
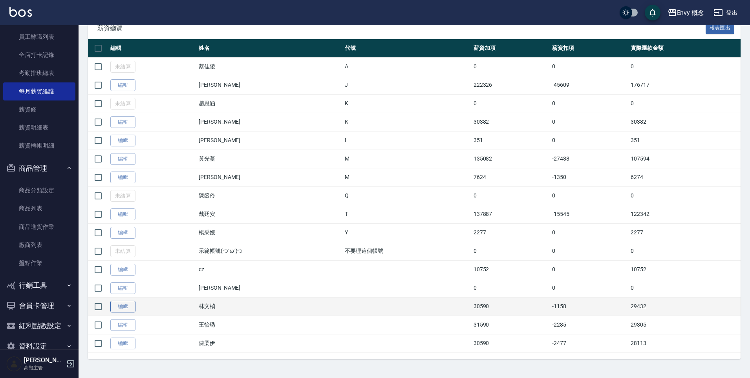
click at [123, 310] on link "編輯" at bounding box center [122, 307] width 25 height 12
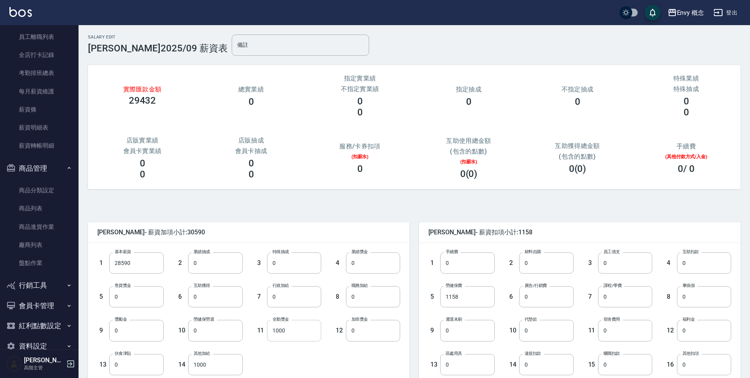
click at [299, 335] on input "1000" at bounding box center [294, 330] width 54 height 21
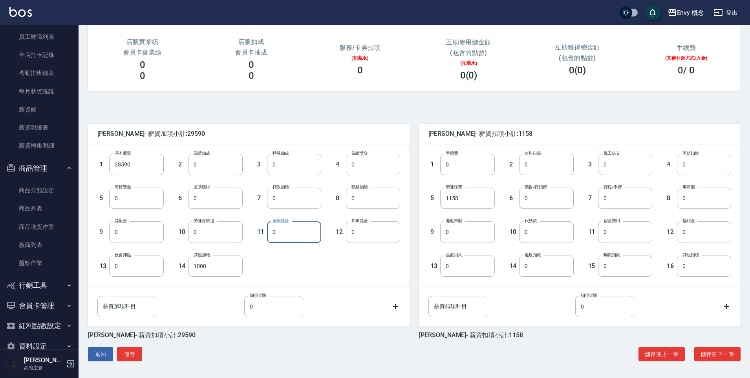
scroll to position [99, 0]
type input "0"
click at [125, 355] on button "儲存" at bounding box center [129, 354] width 25 height 15
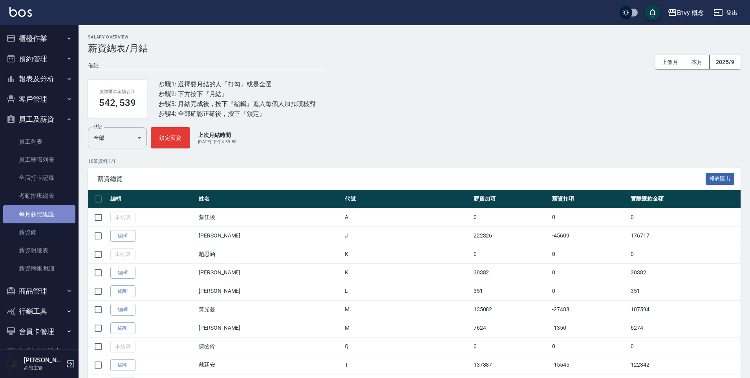
click at [41, 212] on link "每月薪資維護" at bounding box center [39, 214] width 72 height 18
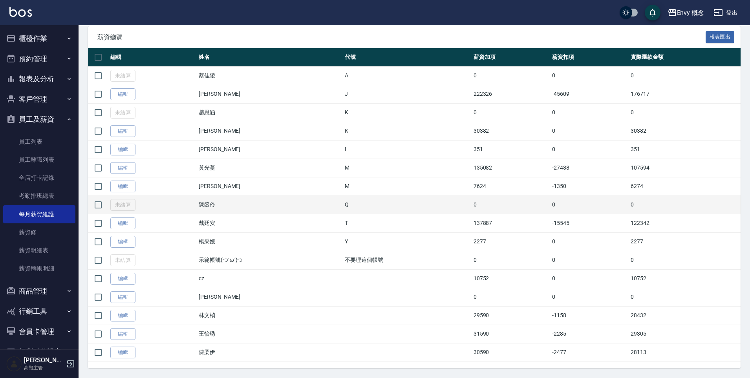
scroll to position [143, 0]
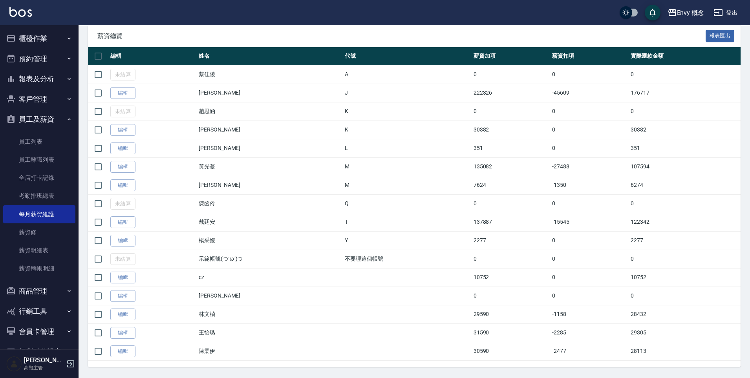
click at [127, 328] on link "編輯" at bounding box center [122, 333] width 25 height 12
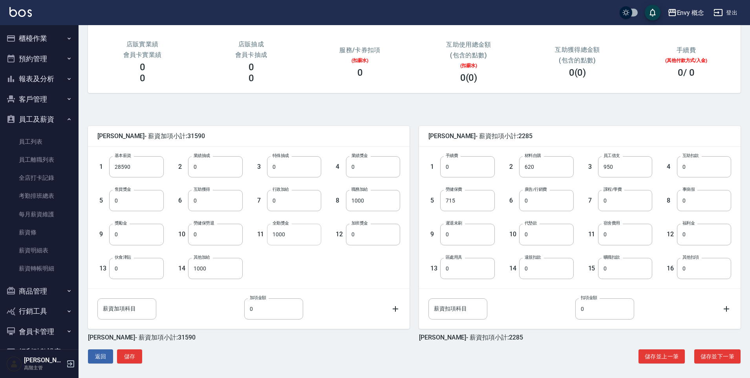
scroll to position [99, 0]
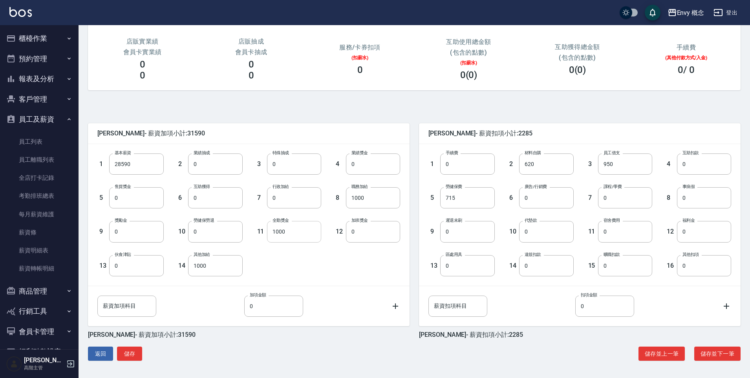
click at [297, 234] on input "1000" at bounding box center [294, 231] width 54 height 21
type input "0"
click at [132, 357] on button "儲存" at bounding box center [129, 354] width 25 height 15
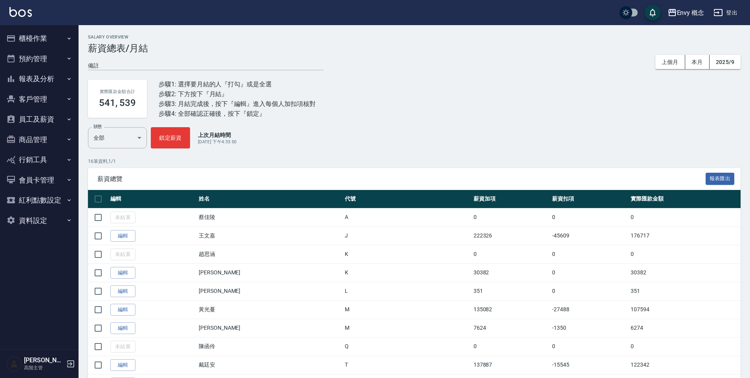
click at [42, 122] on button "員工及薪資" at bounding box center [39, 119] width 72 height 20
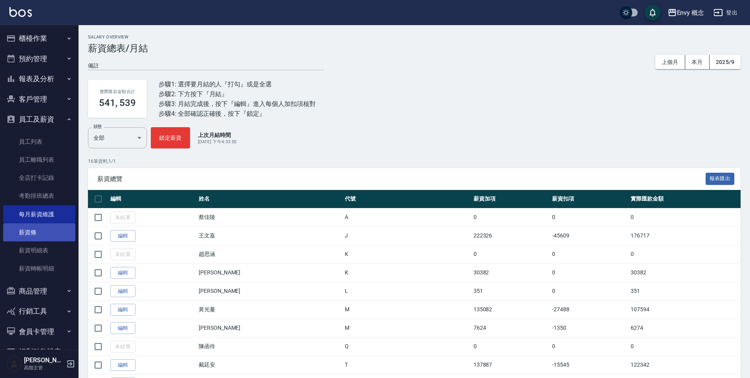
click at [44, 235] on link "薪資條" at bounding box center [39, 232] width 72 height 18
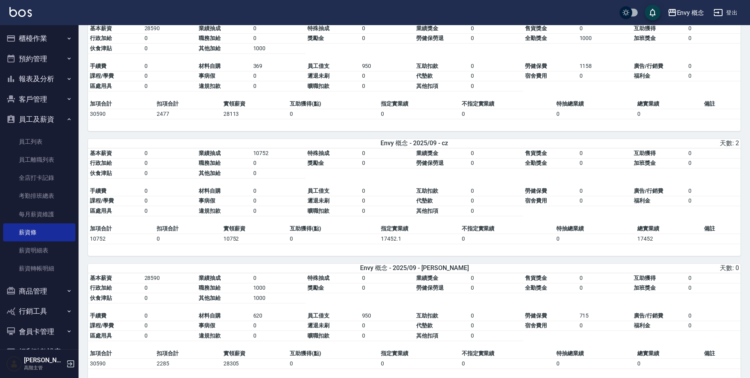
scroll to position [1104, 0]
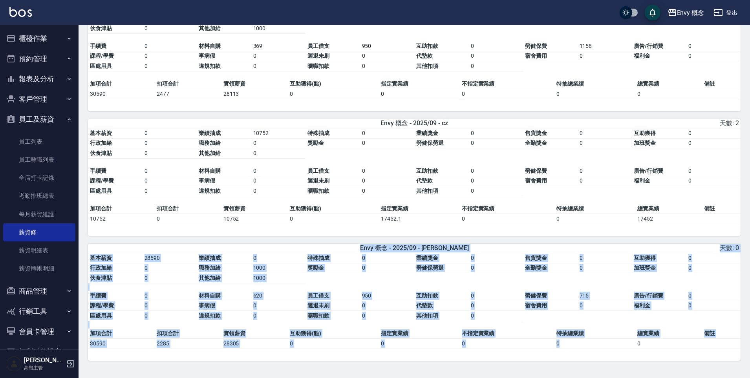
drag, startPoint x: 84, startPoint y: 240, endPoint x: 561, endPoint y: 334, distance: 486.0
click at [430, 335] on td "指定實業績" at bounding box center [419, 333] width 81 height 10
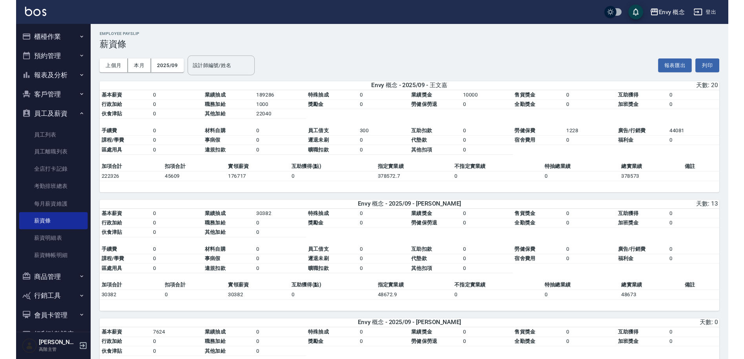
scroll to position [0, 0]
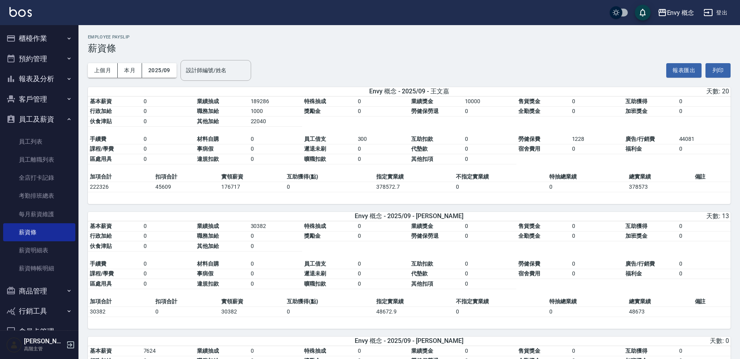
click at [33, 41] on button "櫃檯作業" at bounding box center [39, 38] width 72 height 20
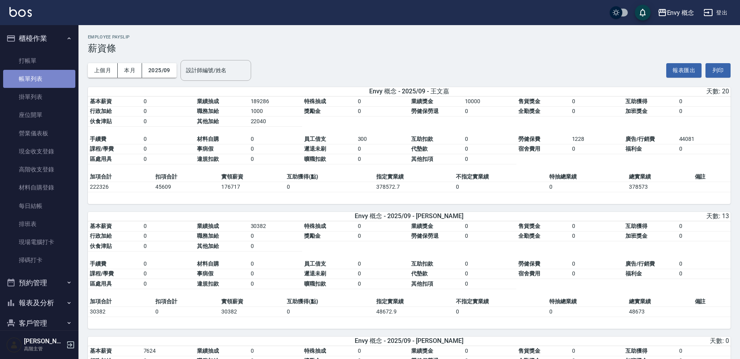
click at [42, 77] on link "帳單列表" at bounding box center [39, 79] width 72 height 18
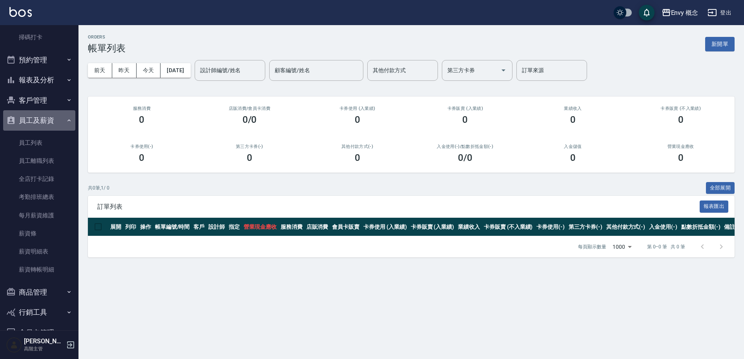
click at [47, 117] on button "員工及薪資" at bounding box center [39, 120] width 72 height 20
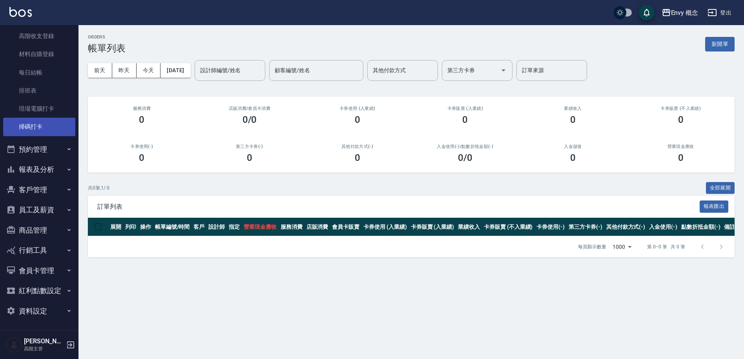
scroll to position [133, 0]
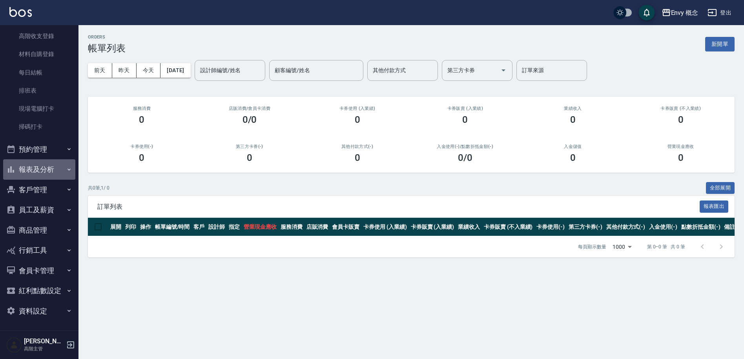
click at [48, 167] on button "報表及分析" at bounding box center [39, 169] width 72 height 20
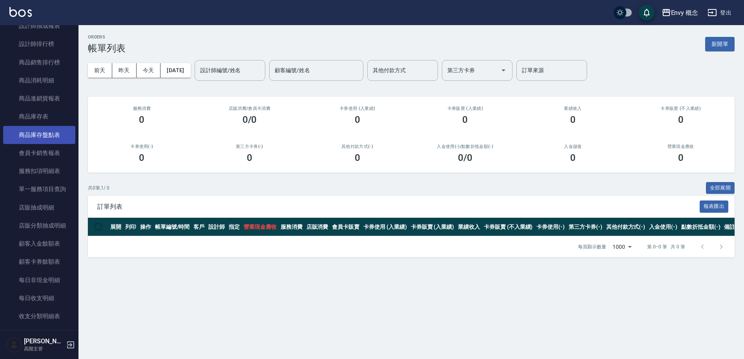
scroll to position [550, 0]
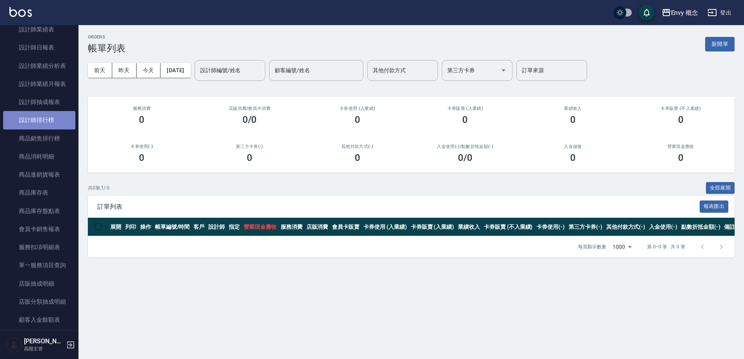
click at [53, 121] on link "設計師排行榜" at bounding box center [39, 120] width 72 height 18
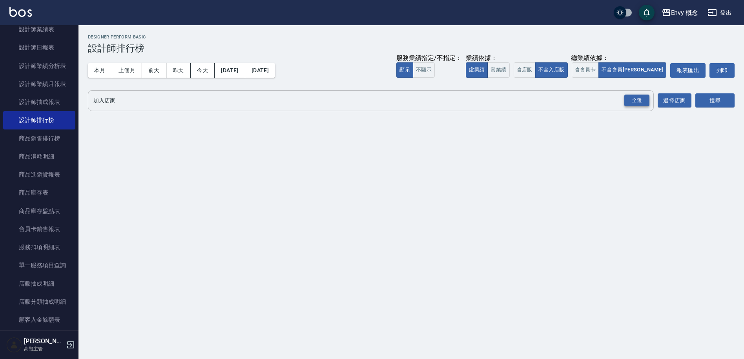
click at [639, 100] on div "全選" at bounding box center [636, 101] width 25 height 12
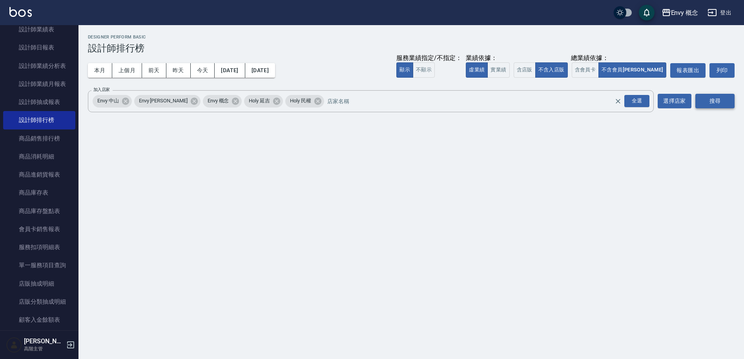
click at [709, 98] on button "搜尋" at bounding box center [714, 101] width 39 height 15
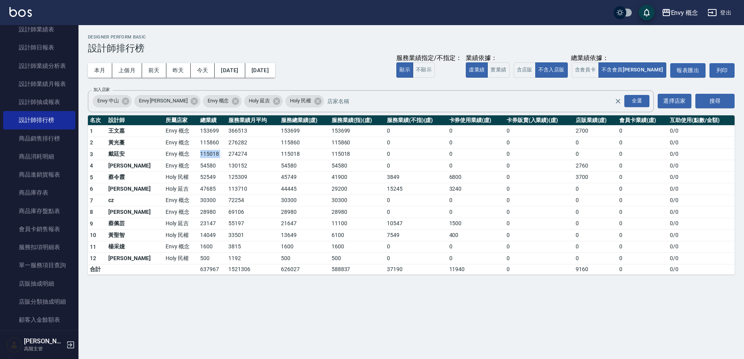
drag, startPoint x: 172, startPoint y: 155, endPoint x: 201, endPoint y: 153, distance: 28.3
click at [201, 153] on tr "3 戴廷安 Envy 概念 115018 274274 115018 115018 0 0 0 0 0 0 / 0" at bounding box center [411, 154] width 647 height 12
click at [226, 153] on td "274274" at bounding box center [252, 154] width 53 height 12
drag, startPoint x: 171, startPoint y: 143, endPoint x: 187, endPoint y: 146, distance: 16.4
click at [198, 146] on td "115860" at bounding box center [212, 143] width 28 height 12
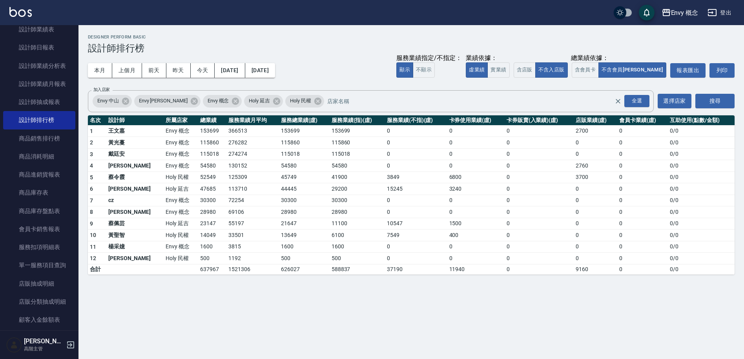
click at [198, 157] on td "115018" at bounding box center [212, 154] width 28 height 12
drag, startPoint x: 171, startPoint y: 131, endPoint x: 191, endPoint y: 154, distance: 30.9
click at [191, 154] on tbody "1 王文嘉 Envy 概念 153699 366513 153699 153699 0 0 0 2700 0 0 / 0 2 黃光蔓 Envy 概念 1158…" at bounding box center [411, 199] width 647 height 149
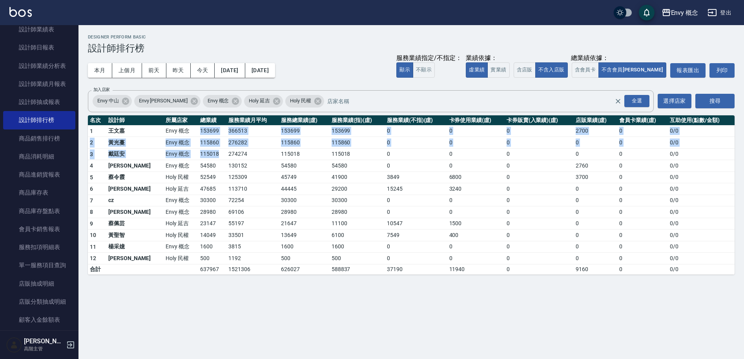
drag, startPoint x: 172, startPoint y: 133, endPoint x: 196, endPoint y: 150, distance: 29.7
click at [196, 150] on tbody "1 王文嘉 Envy 概念 153699 366513 153699 153699 0 0 0 2700 0 0 / 0 2 黃光蔓 Envy 概念 1158…" at bounding box center [411, 199] width 647 height 149
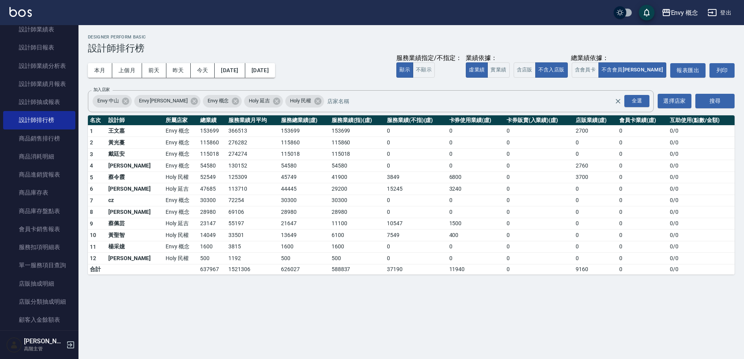
click at [226, 166] on td "130152" at bounding box center [252, 166] width 53 height 12
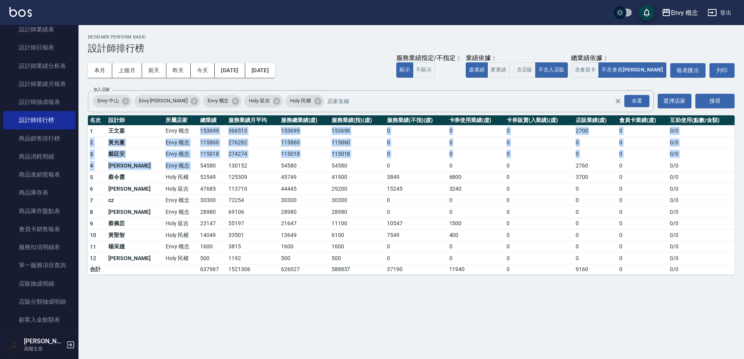
drag, startPoint x: 172, startPoint y: 132, endPoint x: 193, endPoint y: 160, distance: 35.0
click at [193, 160] on tbody "1 王文嘉 Envy 概念 153699 366513 153699 153699 0 0 0 2700 0 0 / 0 2 黃光蔓 Envy 概念 1158…" at bounding box center [411, 199] width 647 height 149
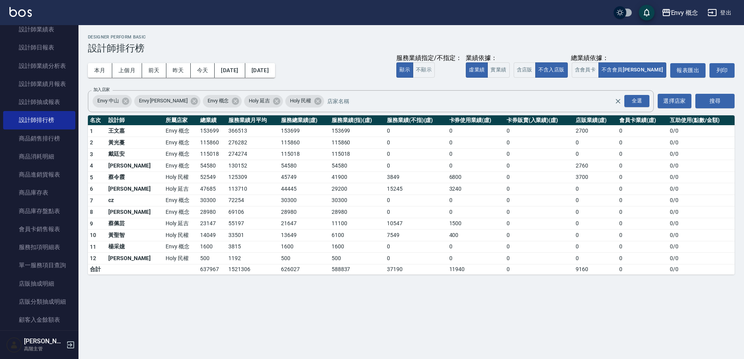
click at [198, 162] on td "54580" at bounding box center [212, 166] width 28 height 12
drag, startPoint x: 172, startPoint y: 199, endPoint x: 191, endPoint y: 201, distance: 19.7
click at [198, 200] on td "30300" at bounding box center [212, 201] width 28 height 12
click at [198, 205] on td "30300" at bounding box center [212, 201] width 28 height 12
drag, startPoint x: 175, startPoint y: 199, endPoint x: 191, endPoint y: 211, distance: 20.5
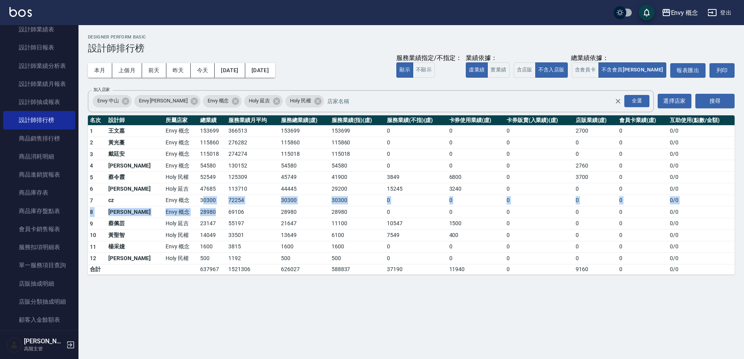
click at [191, 211] on tbody "1 王文嘉 Envy 概念 153699 366513 153699 153699 0 0 0 2700 0 0 / 0 2 黃光蔓 Envy 概念 1158…" at bounding box center [411, 199] width 647 height 149
click at [198, 211] on td "28980" at bounding box center [212, 212] width 28 height 12
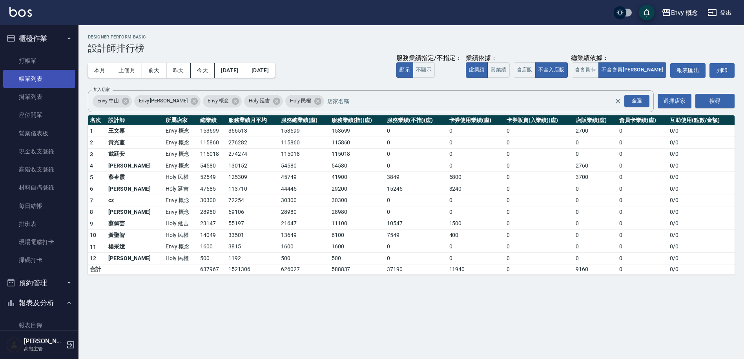
click at [56, 80] on link "帳單列表" at bounding box center [39, 79] width 72 height 18
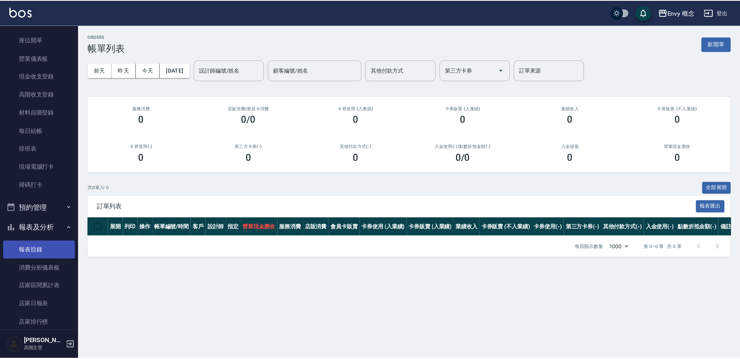
scroll to position [84, 0]
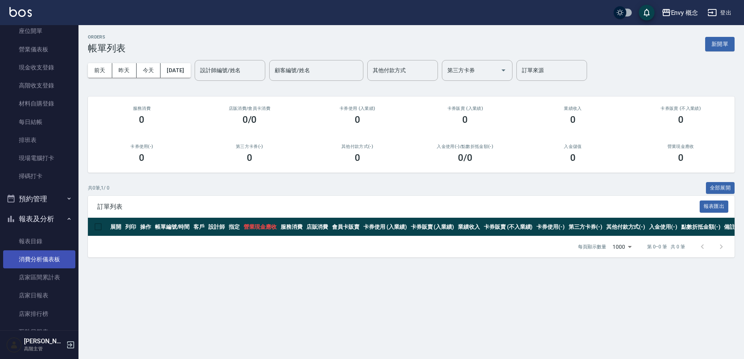
click at [42, 257] on link "消費分析儀表板" at bounding box center [39, 259] width 72 height 18
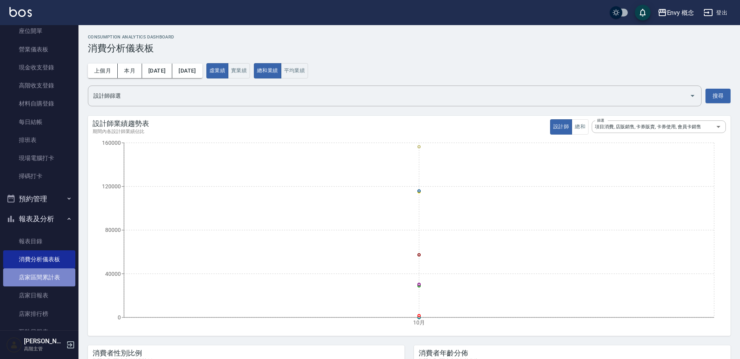
click at [44, 275] on link "店家區間累計表" at bounding box center [39, 277] width 72 height 18
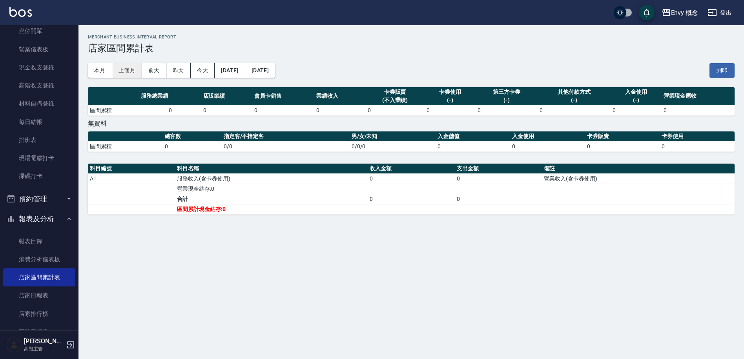
click at [125, 72] on button "上個月" at bounding box center [127, 70] width 30 height 15
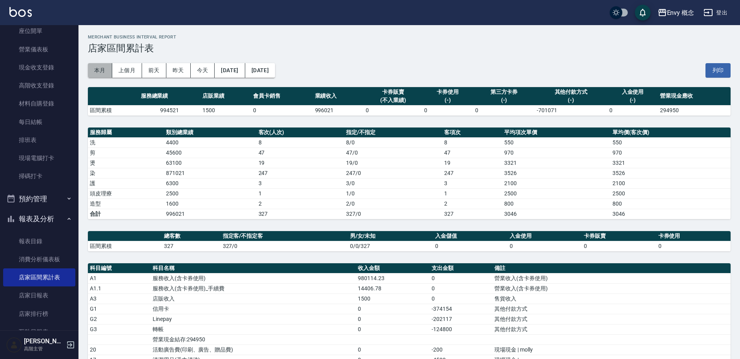
click at [102, 72] on button "本月" at bounding box center [100, 70] width 24 height 15
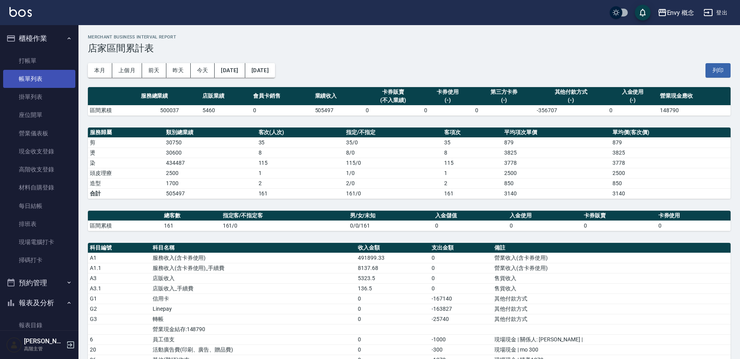
click at [37, 82] on link "帳單列表" at bounding box center [39, 79] width 72 height 18
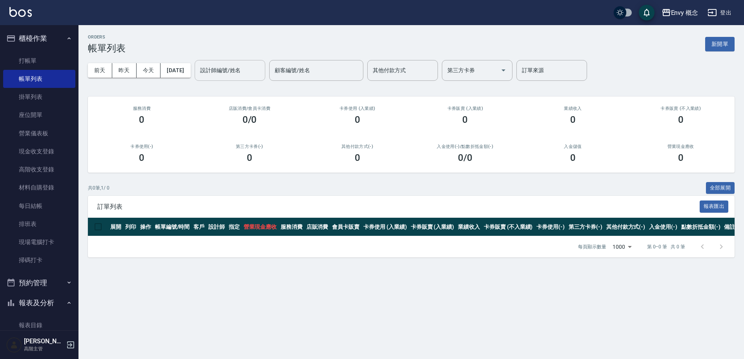
click at [230, 69] on div "設計師編號/姓名 設計師編號/姓名" at bounding box center [230, 70] width 71 height 21
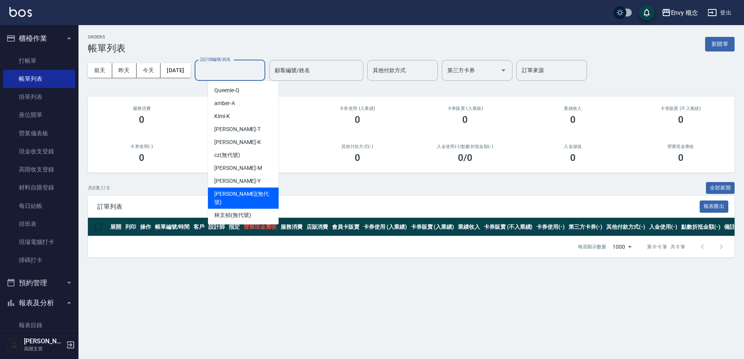
click at [312, 185] on div "共 0 筆, 1 / 0 全部展開" at bounding box center [411, 188] width 647 height 12
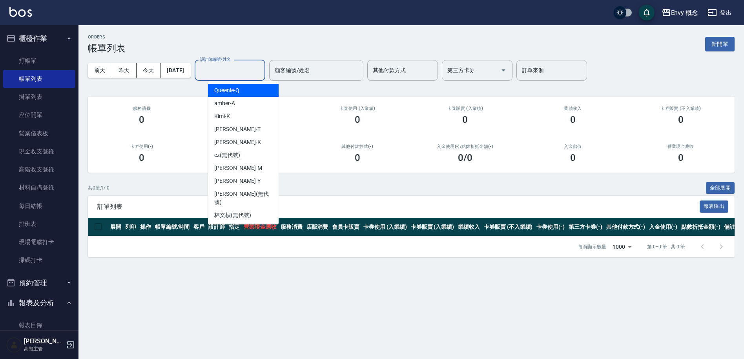
click at [243, 73] on input "設計師編號/姓名" at bounding box center [230, 71] width 64 height 14
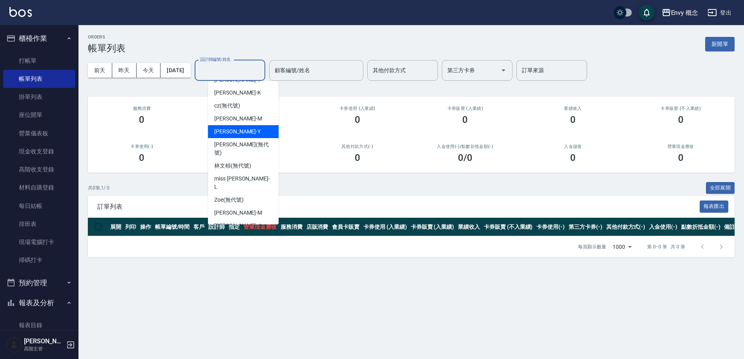
scroll to position [57, 0]
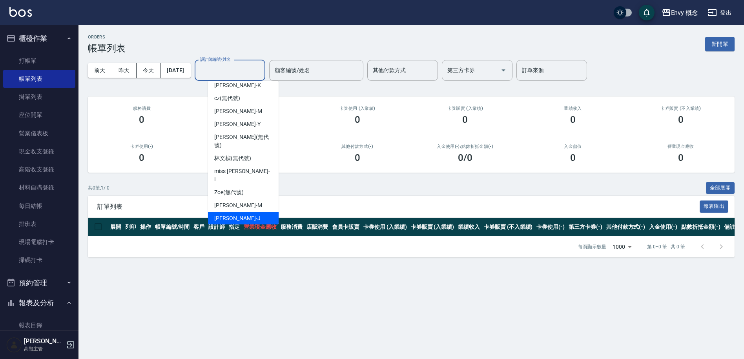
click at [236, 212] on div "Jessie -J" at bounding box center [243, 218] width 71 height 13
type input "Jessie-J"
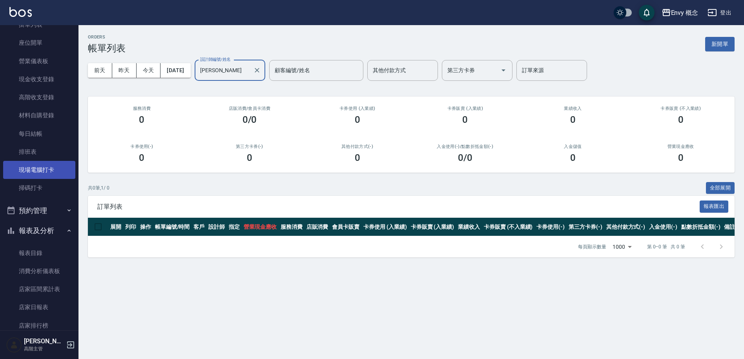
scroll to position [73, 0]
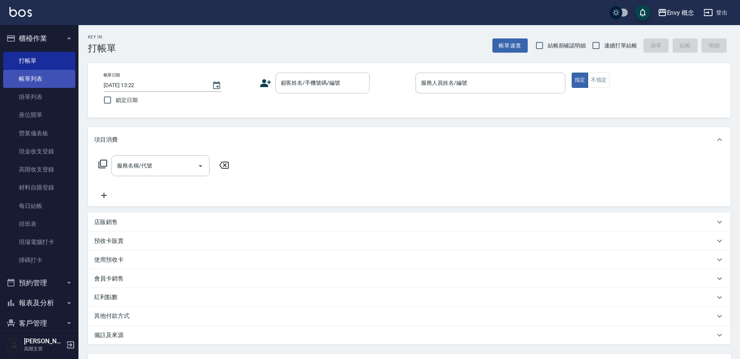
click at [64, 75] on link "帳單列表" at bounding box center [39, 79] width 72 height 18
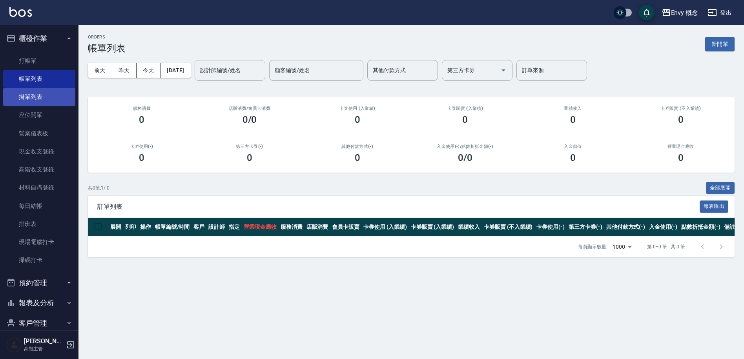
click at [51, 95] on link "掛單列表" at bounding box center [39, 97] width 72 height 18
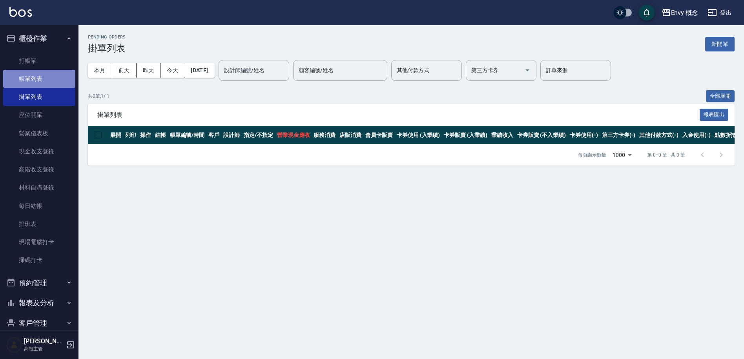
click at [42, 81] on link "帳單列表" at bounding box center [39, 79] width 72 height 18
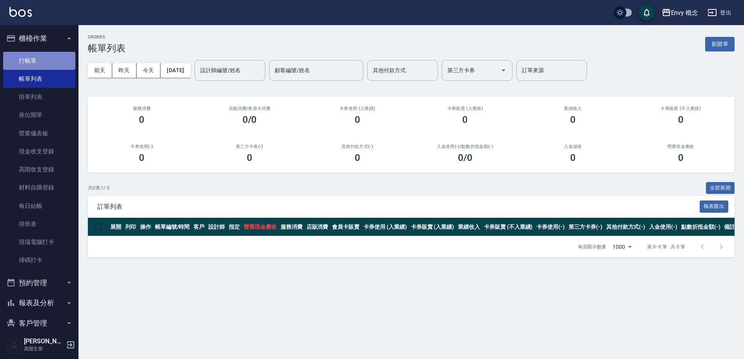
click at [49, 62] on link "打帳單" at bounding box center [39, 61] width 72 height 18
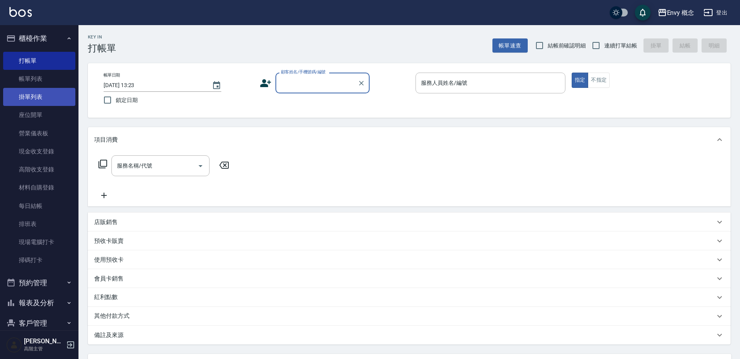
click at [51, 101] on link "掛單列表" at bounding box center [39, 97] width 72 height 18
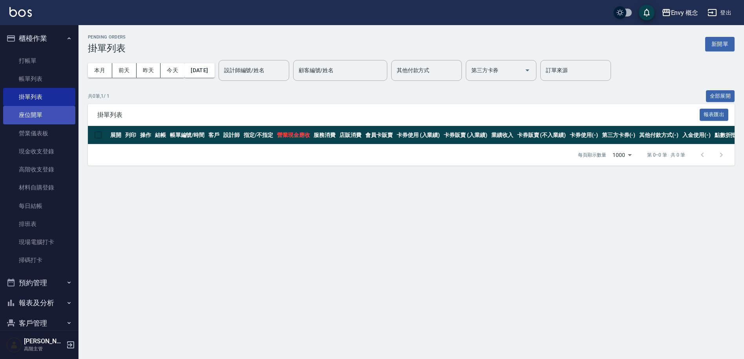
click at [50, 109] on link "座位開單" at bounding box center [39, 115] width 72 height 18
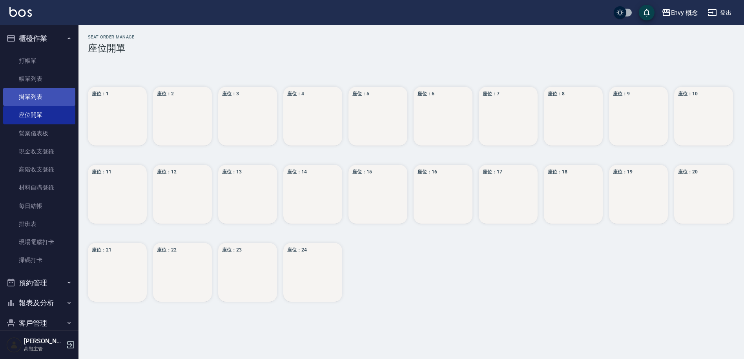
click at [51, 102] on link "掛單列表" at bounding box center [39, 97] width 72 height 18
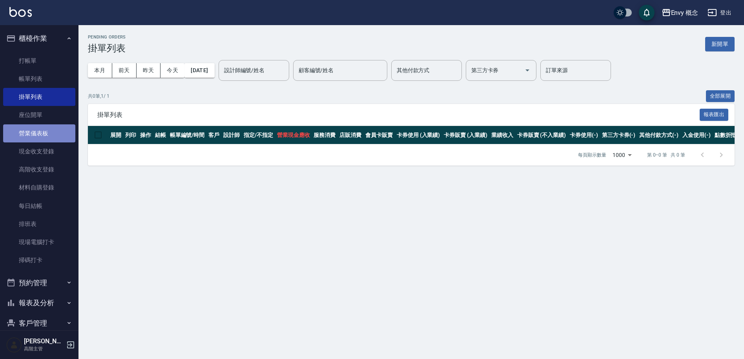
click at [55, 129] on link "營業儀表板" at bounding box center [39, 133] width 72 height 18
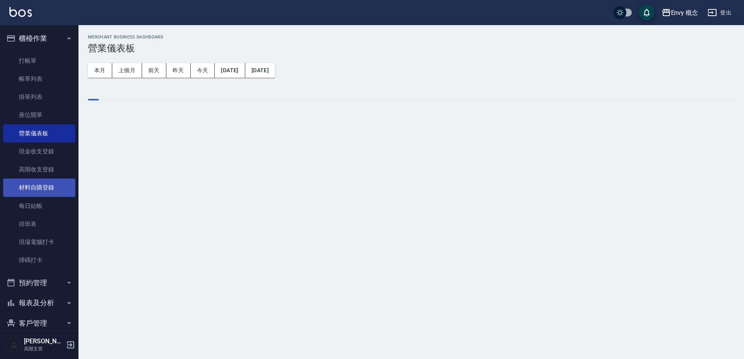
click at [59, 193] on link "材料自購登錄" at bounding box center [39, 188] width 72 height 18
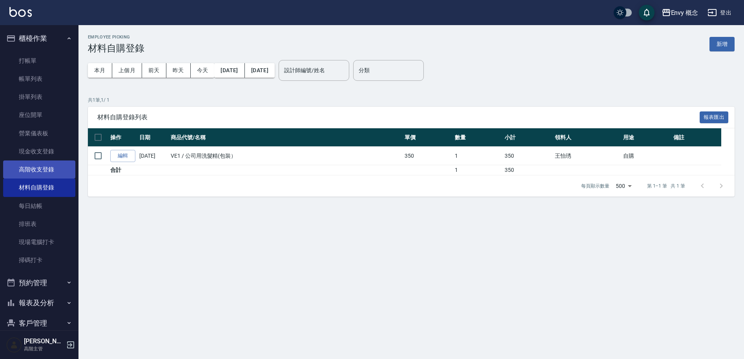
click at [62, 176] on link "高階收支登錄" at bounding box center [39, 170] width 72 height 18
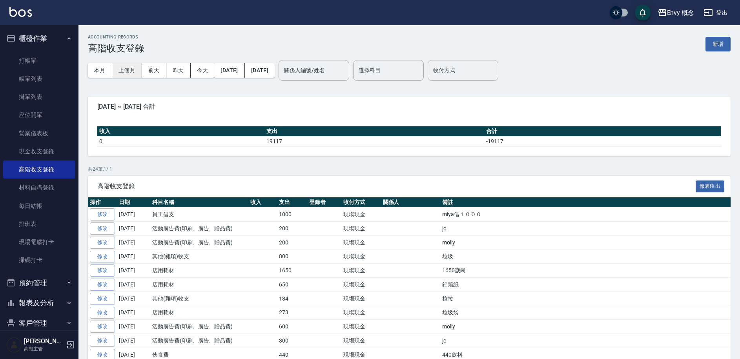
click at [124, 71] on button "上個月" at bounding box center [127, 70] width 30 height 15
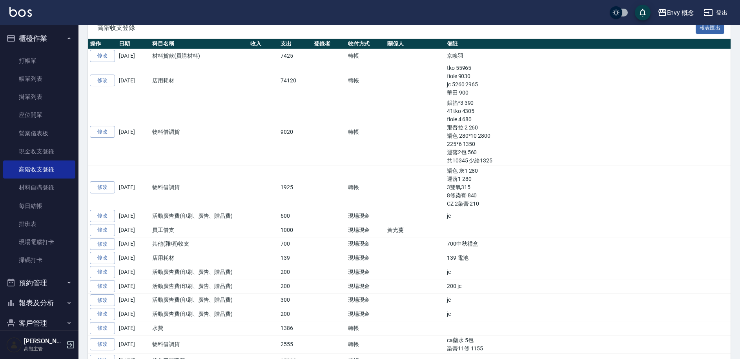
scroll to position [158, 0]
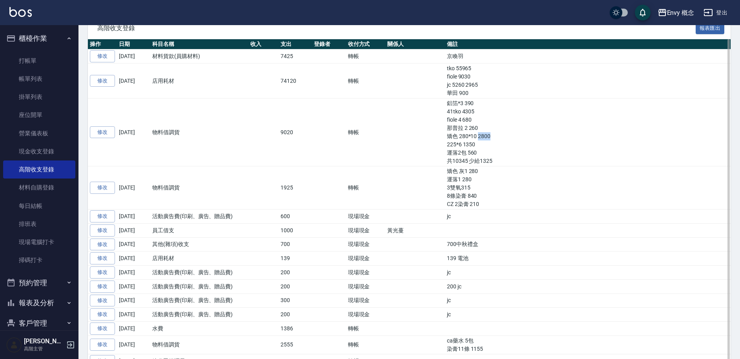
drag, startPoint x: 453, startPoint y: 137, endPoint x: 467, endPoint y: 139, distance: 15.0
click at [467, 139] on td "鋁箔*3 390 41tko 4305 fiole 4 680 那普拉 2 260 矯色 280*10 2800 225*6 1350 運落2包 560 共1…" at bounding box center [588, 133] width 286 height 68
click at [469, 148] on td "鋁箔*3 390 41tko 4305 fiole 4 680 那普拉 2 260 矯色 280*10 2800 225*6 1350 運落2包 560 共1…" at bounding box center [588, 133] width 286 height 68
drag, startPoint x: 431, startPoint y: 136, endPoint x: 445, endPoint y: 139, distance: 14.4
click at [445, 139] on td "鋁箔*3 390 41tko 4305 fiole 4 680 那普拉 2 260 矯色 280*10 2800 225*6 1350 運落2包 560 共1…" at bounding box center [588, 133] width 286 height 68
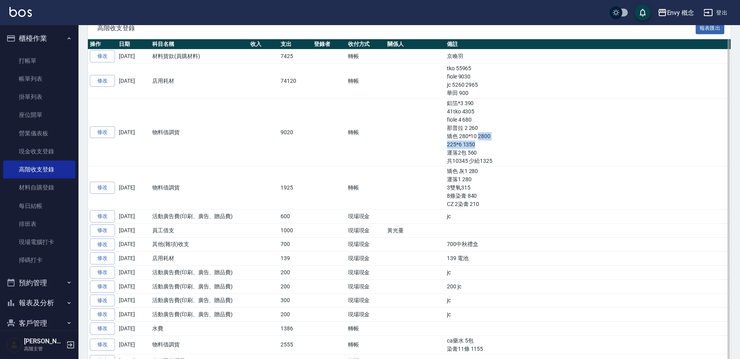
drag, startPoint x: 452, startPoint y: 137, endPoint x: 473, endPoint y: 141, distance: 21.6
click at [473, 141] on td "鋁箔*3 390 41tko 4305 fiole 4 680 那普拉 2 260 矯色 280*10 2800 225*6 1350 運落2包 560 共1…" at bounding box center [588, 133] width 286 height 68
click at [472, 144] on td "鋁箔*3 390 41tko 4305 fiole 4 680 那普拉 2 260 矯色 280*10 2800 225*6 1350 運落2包 560 共1…" at bounding box center [588, 133] width 286 height 68
drag, startPoint x: 438, startPoint y: 145, endPoint x: 451, endPoint y: 148, distance: 14.1
click at [451, 148] on td "鋁箔*3 390 41tko 4305 fiole 4 680 那普拉 2 260 矯色 280*10 2800 225*6 1350 運落2包 560 共1…" at bounding box center [588, 133] width 286 height 68
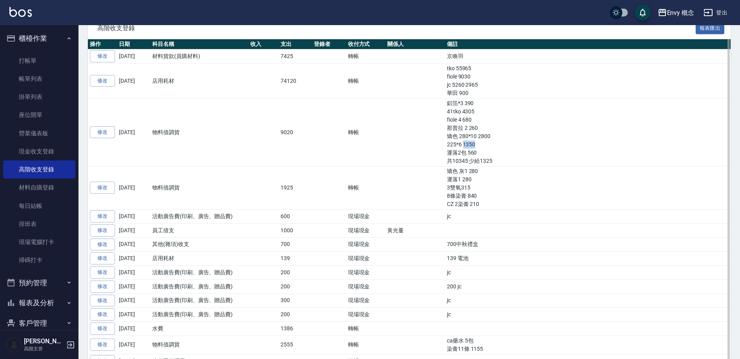
click at [462, 148] on td "鋁箔*3 390 41tko 4305 fiole 4 680 那普拉 2 260 矯色 280*10 2800 225*6 1350 運落2包 560 共1…" at bounding box center [588, 133] width 286 height 68
click at [445, 144] on td "鋁箔*3 390 41tko 4305 fiole 4 680 那普拉 2 260 矯色 280*10 2800 225*6 1350 運落2包 560 共1…" at bounding box center [588, 133] width 286 height 68
drag, startPoint x: 441, startPoint y: 144, endPoint x: 456, endPoint y: 145, distance: 15.7
click at [456, 145] on td "鋁箔*3 390 41tko 4305 fiole 4 680 那普拉 2 260 矯色 280*10 2800 225*6 1350 運落2包 560 共1…" at bounding box center [588, 133] width 286 height 68
click at [534, 175] on td "矯色 灰1 280 運落1 280 3雙氧315 8條染膏 840 CZ 2染膏 210" at bounding box center [588, 187] width 286 height 43
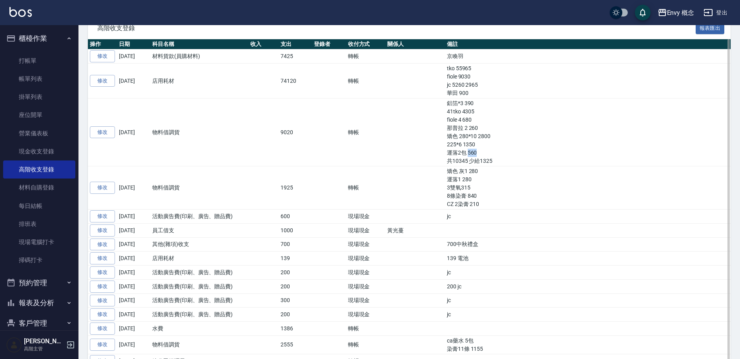
drag, startPoint x: 442, startPoint y: 153, endPoint x: 454, endPoint y: 152, distance: 11.4
click at [454, 152] on td "鋁箔*3 390 41tko 4305 fiole 4 680 那普拉 2 260 矯色 280*10 2800 225*6 1350 運落2包 560 共1…" at bounding box center [588, 133] width 286 height 68
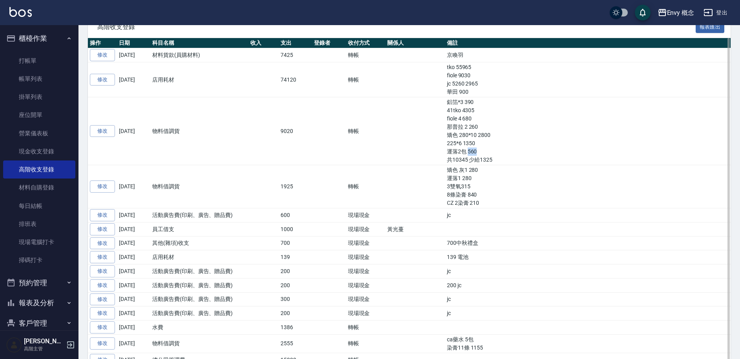
scroll to position [160, 0]
drag, startPoint x: 454, startPoint y: 159, endPoint x: 470, endPoint y: 161, distance: 16.2
click at [470, 161] on td "鋁箔*3 390 41tko 4305 fiole 4 680 那普拉 2 260 矯色 280*10 2800 225*6 1350 運落2包 560 共1…" at bounding box center [588, 131] width 286 height 68
drag, startPoint x: 442, startPoint y: 170, endPoint x: 456, endPoint y: 170, distance: 13.3
click at [456, 170] on td "矯色 灰1 280 運落1 280 3雙氧315 8條染膏 840 CZ 2染膏 210" at bounding box center [588, 186] width 286 height 43
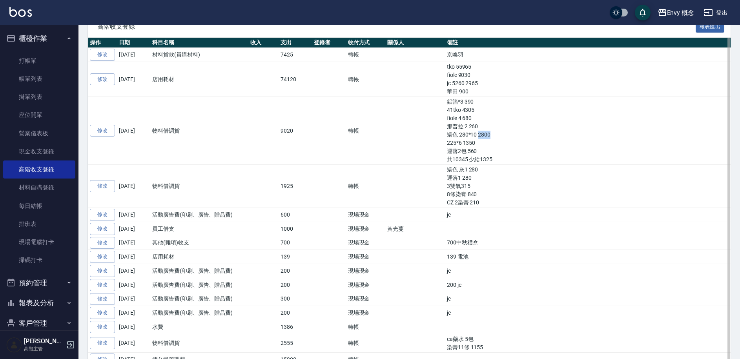
drag, startPoint x: 452, startPoint y: 131, endPoint x: 459, endPoint y: 167, distance: 36.0
click at [474, 131] on td "鋁箔*3 390 41tko 4305 fiole 4 680 那普拉 2 260 矯色 280*10 2800 225*6 1350 運落2包 560 共1…" at bounding box center [588, 131] width 286 height 68
drag, startPoint x: 442, startPoint y: 171, endPoint x: 459, endPoint y: 170, distance: 17.3
click at [459, 170] on td "矯色 灰1 280 運落1 280 3雙氧315 8條染膏 840 CZ 2染膏 210" at bounding box center [588, 186] width 286 height 43
click at [472, 192] on td "矯色 灰1 280 運落1 280 3雙氧315 8條染膏 840 CZ 2染膏 210" at bounding box center [588, 186] width 286 height 43
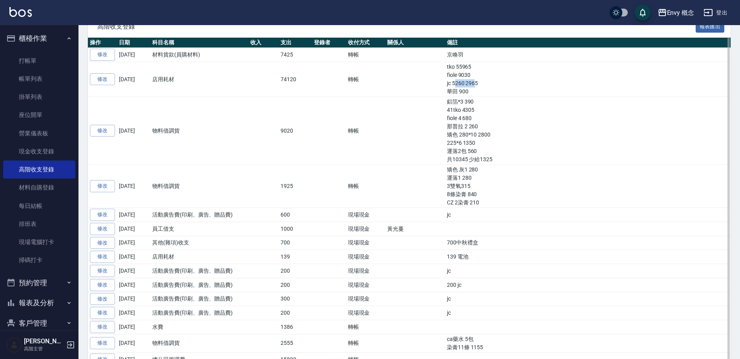
drag, startPoint x: 430, startPoint y: 84, endPoint x: 450, endPoint y: 84, distance: 19.6
click at [450, 84] on td "tko 55965 fiole 9030 jc 5260 2965 華田 900" at bounding box center [588, 79] width 286 height 35
click at [456, 84] on td "tko 55965 fiole 9030 jc 5260 2965 華田 900" at bounding box center [588, 79] width 286 height 35
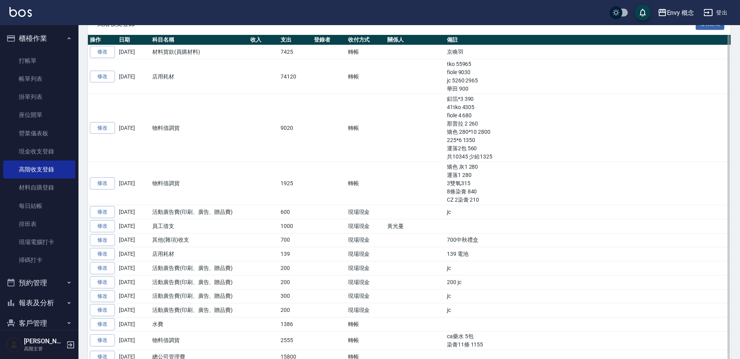
scroll to position [163, 0]
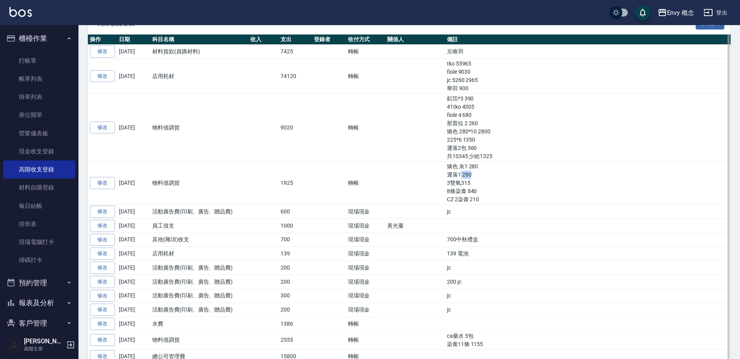
drag, startPoint x: 435, startPoint y: 175, endPoint x: 447, endPoint y: 176, distance: 11.8
click at [447, 176] on td "矯色 灰1 280 運落1 280 3雙氧315 8條染膏 840 CZ 2染膏 210" at bounding box center [588, 183] width 286 height 43
drag, startPoint x: 443, startPoint y: 150, endPoint x: 451, endPoint y: 150, distance: 7.5
click at [451, 150] on td "鋁箔*3 390 41tko 4305 fiole 4 680 那普拉 2 260 矯色 280*10 2800 225*6 1350 運落2包 560 共1…" at bounding box center [588, 128] width 286 height 68
drag, startPoint x: 440, startPoint y: 175, endPoint x: 445, endPoint y: 176, distance: 5.2
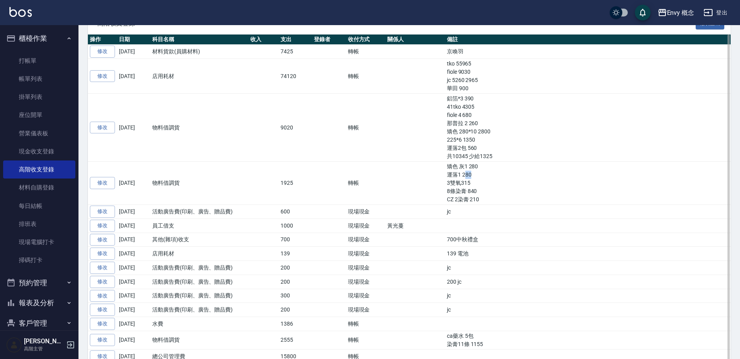
click at [445, 176] on td "矯色 灰1 280 運落1 280 3雙氧315 8條染膏 840 CZ 2染膏 210" at bounding box center [588, 183] width 286 height 43
click at [445, 177] on td "矯色 灰1 280 運落1 280 3雙氧315 8條染膏 840 CZ 2染膏 210" at bounding box center [588, 183] width 286 height 43
drag, startPoint x: 438, startPoint y: 176, endPoint x: 449, endPoint y: 177, distance: 11.0
click at [449, 177] on td "矯色 灰1 280 運落1 280 3雙氧315 8條染膏 840 CZ 2染膏 210" at bounding box center [588, 183] width 286 height 43
drag, startPoint x: 436, startPoint y: 183, endPoint x: 445, endPoint y: 183, distance: 9.8
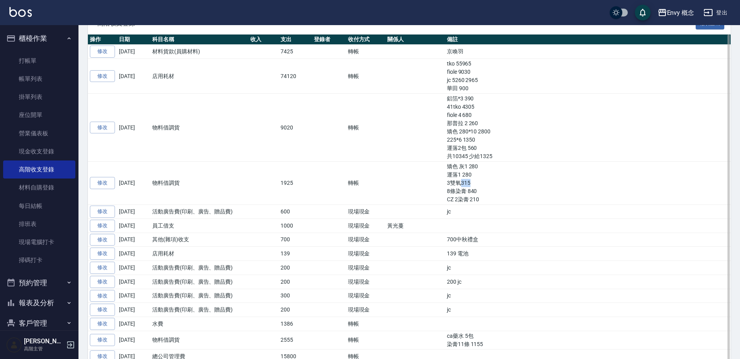
click at [445, 183] on td "矯色 灰1 280 運落1 280 3雙氧315 8條染膏 840 CZ 2染膏 210" at bounding box center [588, 183] width 286 height 43
click at [445, 185] on td "矯色 灰1 280 運落1 280 3雙氧315 8條染膏 840 CZ 2染膏 210" at bounding box center [588, 183] width 286 height 43
drag, startPoint x: 436, startPoint y: 182, endPoint x: 447, endPoint y: 182, distance: 11.4
click at [447, 182] on td "矯色 灰1 280 運落1 280 3雙氧315 8條染膏 840 CZ 2染膏 210" at bounding box center [588, 183] width 286 height 43
click at [447, 186] on td "矯色 灰1 280 運落1 280 3雙氧315 8條染膏 840 CZ 2染膏 210" at bounding box center [588, 183] width 286 height 43
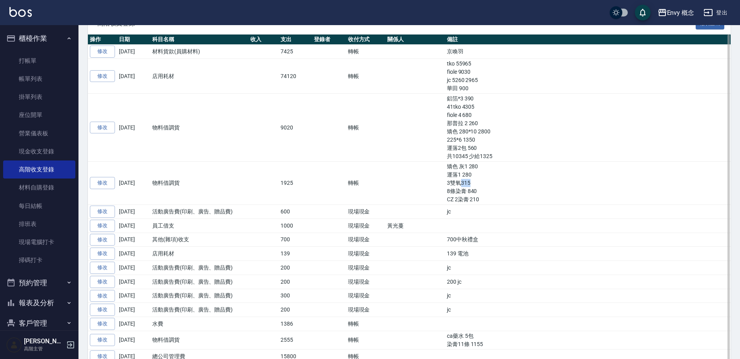
drag, startPoint x: 435, startPoint y: 183, endPoint x: 453, endPoint y: 181, distance: 17.8
click at [453, 181] on td "矯色 灰1 280 運落1 280 3雙氧315 8條染膏 840 CZ 2染膏 210" at bounding box center [588, 183] width 286 height 43
drag, startPoint x: 438, startPoint y: 193, endPoint x: 453, endPoint y: 192, distance: 14.5
click at [453, 192] on td "矯色 灰1 280 運落1 280 3雙氧315 8條染膏 840 CZ 2染膏 210" at bounding box center [588, 183] width 286 height 43
click at [463, 195] on td "矯色 灰1 280 運落1 280 3雙氧315 8條染膏 840 CZ 2染膏 210" at bounding box center [588, 183] width 286 height 43
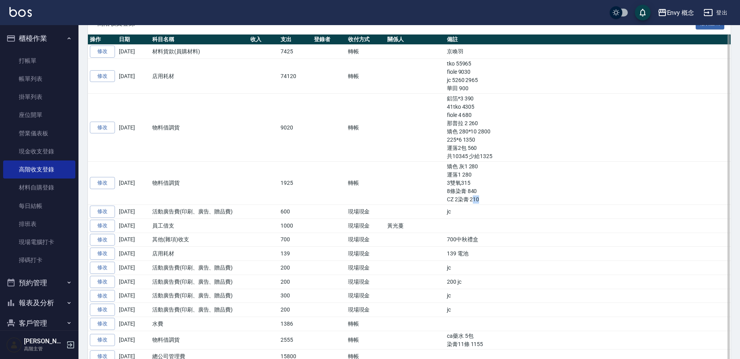
drag, startPoint x: 446, startPoint y: 198, endPoint x: 462, endPoint y: 199, distance: 16.1
click at [462, 199] on td "矯色 灰1 280 運落1 280 3雙氧315 8條染膏 840 CZ 2染膏 210" at bounding box center [588, 183] width 286 height 43
click at [467, 195] on td "矯色 灰1 280 運落1 280 3雙氧315 8條染膏 840 CZ 2染膏 210" at bounding box center [588, 183] width 286 height 43
drag, startPoint x: 435, startPoint y: 101, endPoint x: 471, endPoint y: 157, distance: 66.7
click at [471, 157] on td "鋁箔*3 390 41tko 4305 fiole 4 680 那普拉 2 260 矯色 280*10 2800 225*6 1350 運落2包 560 共1…" at bounding box center [588, 128] width 286 height 68
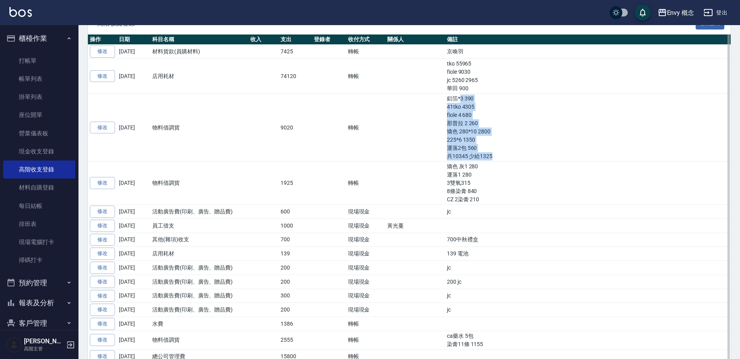
click at [471, 157] on td "鋁箔*3 390 41tko 4305 fiole 4 680 那普拉 2 260 矯色 280*10 2800 225*6 1350 運落2包 560 共1…" at bounding box center [588, 128] width 286 height 68
drag, startPoint x: 437, startPoint y: 100, endPoint x: 463, endPoint y: 149, distance: 54.8
click at [463, 149] on td "鋁箔*3 390 41tko 4305 fiole 4 680 那普拉 2 260 矯色 280*10 2800 225*6 1350 運落2包 560 共1…" at bounding box center [588, 128] width 286 height 68
click at [467, 148] on td "鋁箔*3 390 41tko 4305 fiole 4 680 那普拉 2 260 矯色 280*10 2800 225*6 1350 運落2包 560 共1…" at bounding box center [588, 128] width 286 height 68
drag, startPoint x: 432, startPoint y: 64, endPoint x: 452, endPoint y: 82, distance: 26.4
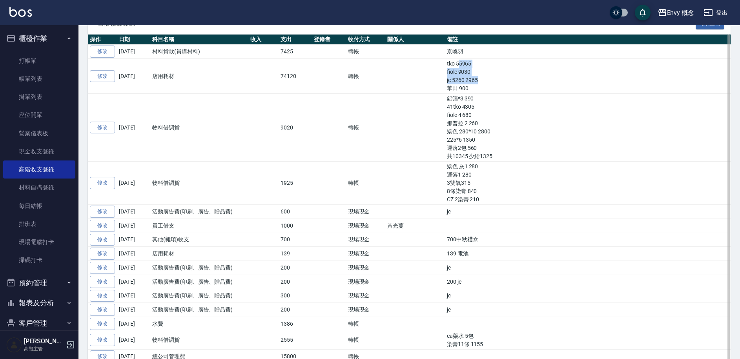
click at [452, 82] on td "tko 55965 fiole 9030 jc 5260 2965 華田 900" at bounding box center [588, 76] width 286 height 35
click at [454, 85] on td "tko 55965 fiole 9030 jc 5260 2965 華田 900" at bounding box center [588, 76] width 286 height 35
drag, startPoint x: 431, startPoint y: 66, endPoint x: 452, endPoint y: 88, distance: 30.5
click at [452, 88] on td "tko 55965 fiole 9030 jc 5260 2965 華田 900" at bounding box center [588, 76] width 286 height 35
click at [452, 89] on td "tko 55965 fiole 9030 jc 5260 2965 華田 900" at bounding box center [588, 76] width 286 height 35
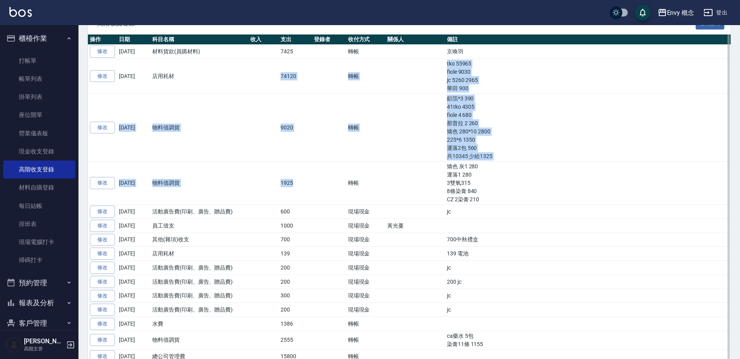
drag, startPoint x: 292, startPoint y: 81, endPoint x: 289, endPoint y: 188, distance: 107.6
click at [306, 182] on td "1925" at bounding box center [295, 183] width 33 height 43
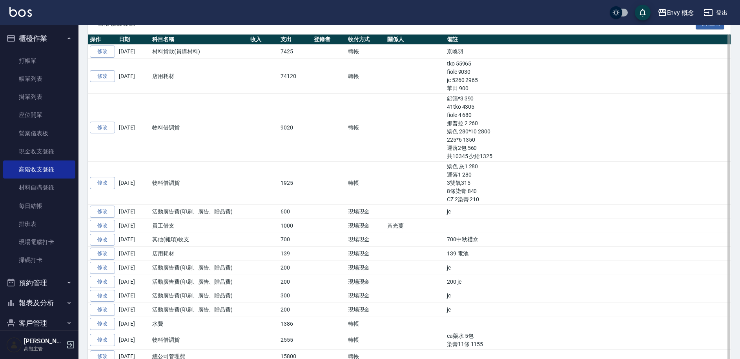
click at [299, 172] on td "1925" at bounding box center [295, 183] width 33 height 43
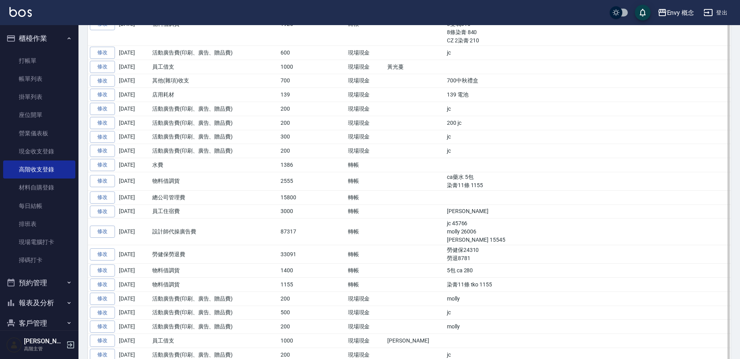
scroll to position [138, 0]
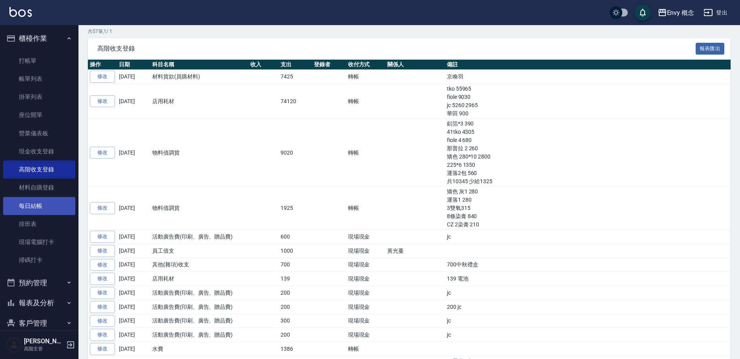
click at [52, 203] on link "每日結帳" at bounding box center [39, 206] width 72 height 18
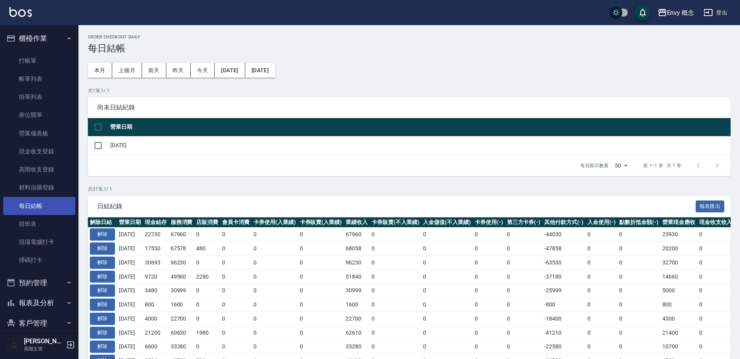
click at [58, 210] on link "每日結帳" at bounding box center [39, 206] width 72 height 18
click at [58, 217] on link "排班表" at bounding box center [39, 224] width 72 height 18
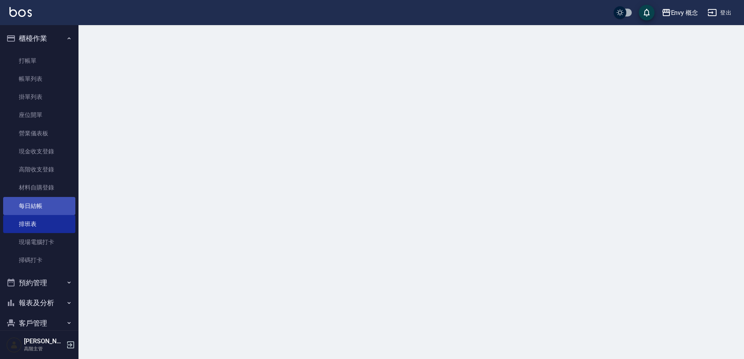
click at [63, 208] on link "每日結帳" at bounding box center [39, 206] width 72 height 18
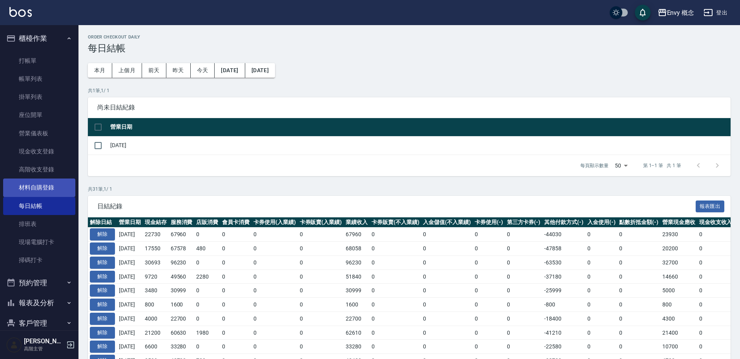
click at [57, 186] on link "材料自購登錄" at bounding box center [39, 188] width 72 height 18
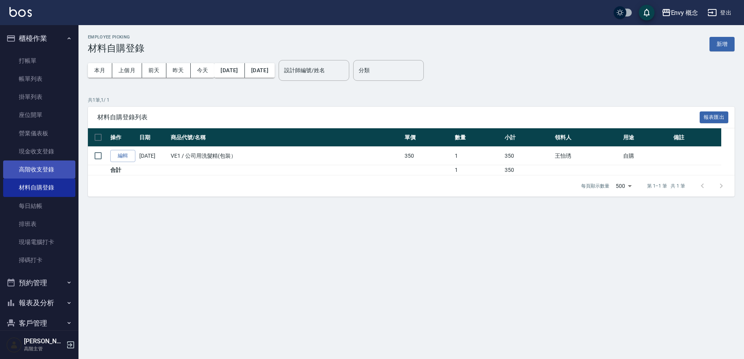
click at [60, 177] on link "高階收支登錄" at bounding box center [39, 170] width 72 height 18
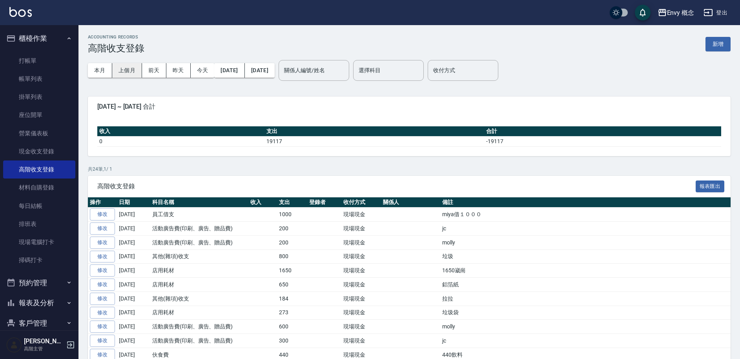
click at [129, 72] on button "上個月" at bounding box center [127, 70] width 30 height 15
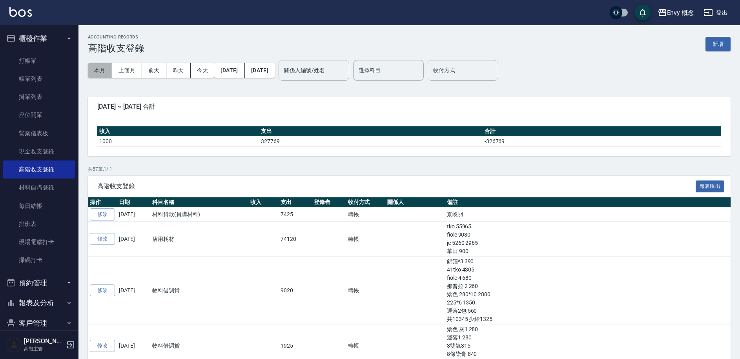
click at [108, 73] on button "本月" at bounding box center [100, 70] width 24 height 15
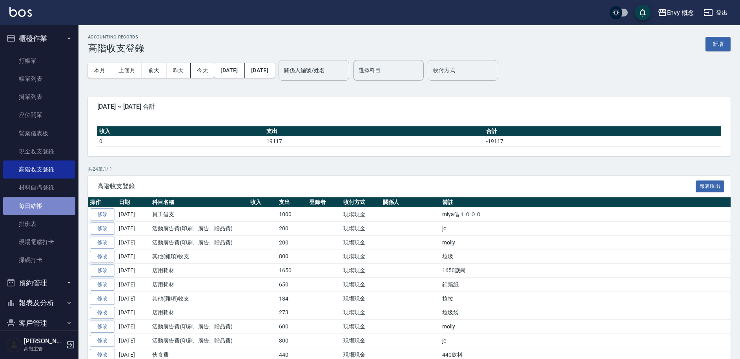
click at [49, 203] on link "每日結帳" at bounding box center [39, 206] width 72 height 18
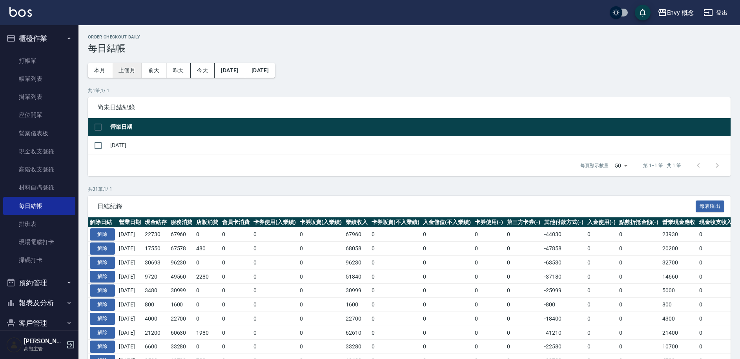
click at [128, 72] on button "上個月" at bounding box center [127, 70] width 30 height 15
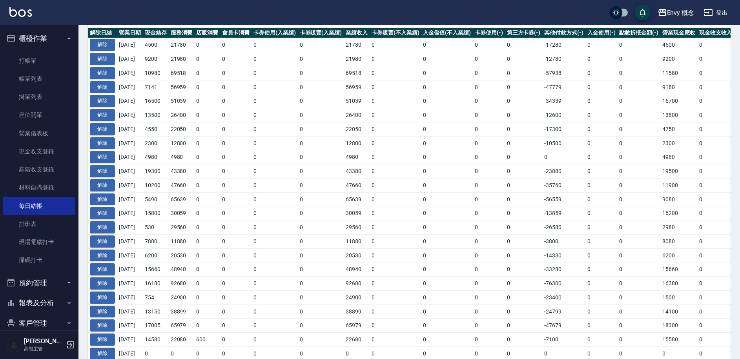
scroll to position [318, 0]
